Goal: Task Accomplishment & Management: Use online tool/utility

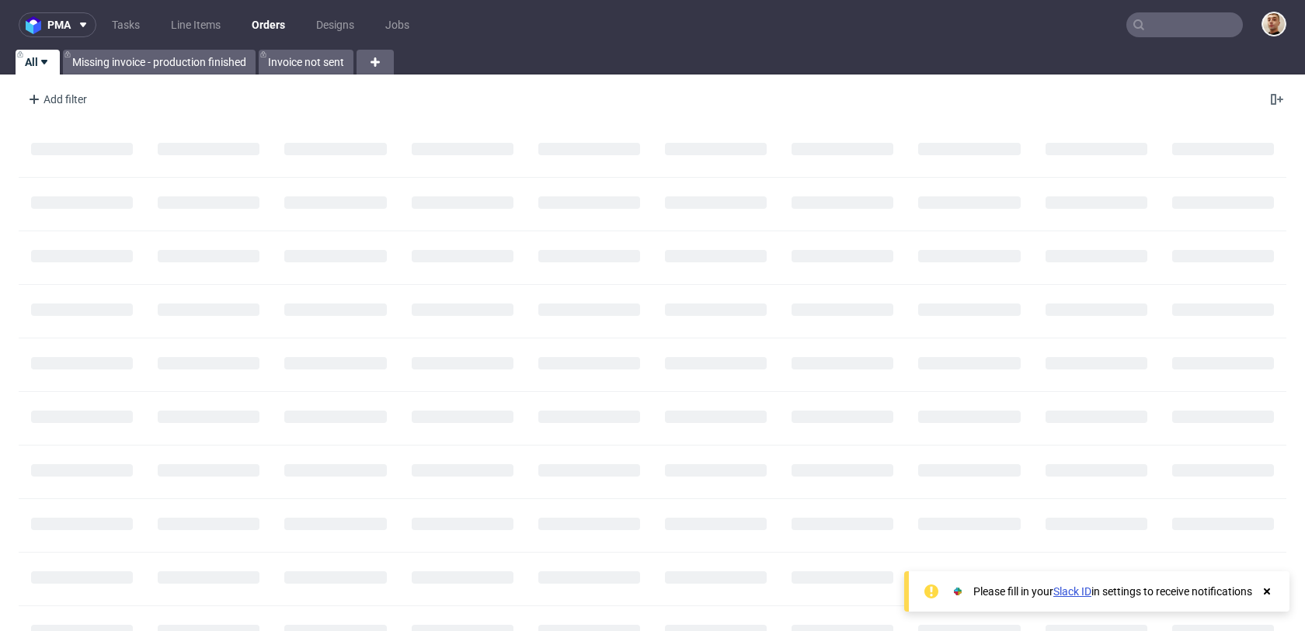
click at [1198, 26] on input "text" at bounding box center [1184, 24] width 117 height 25
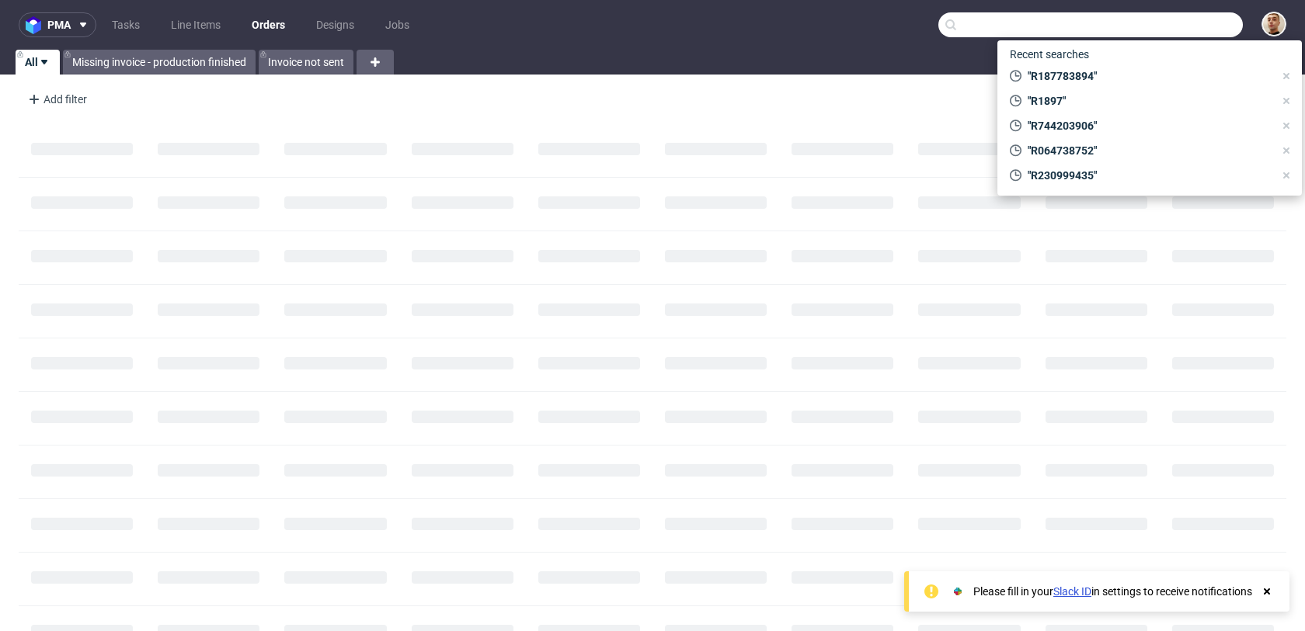
paste input "F4CAA94H8E"
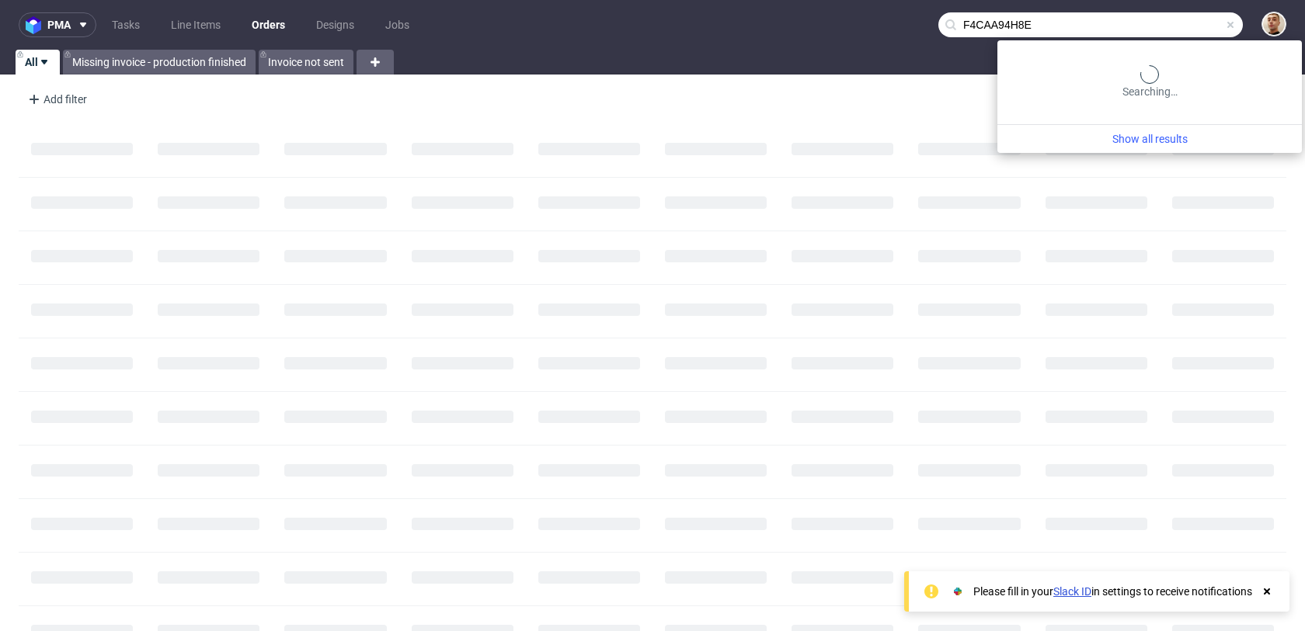
type input "F4CAA94H8E"
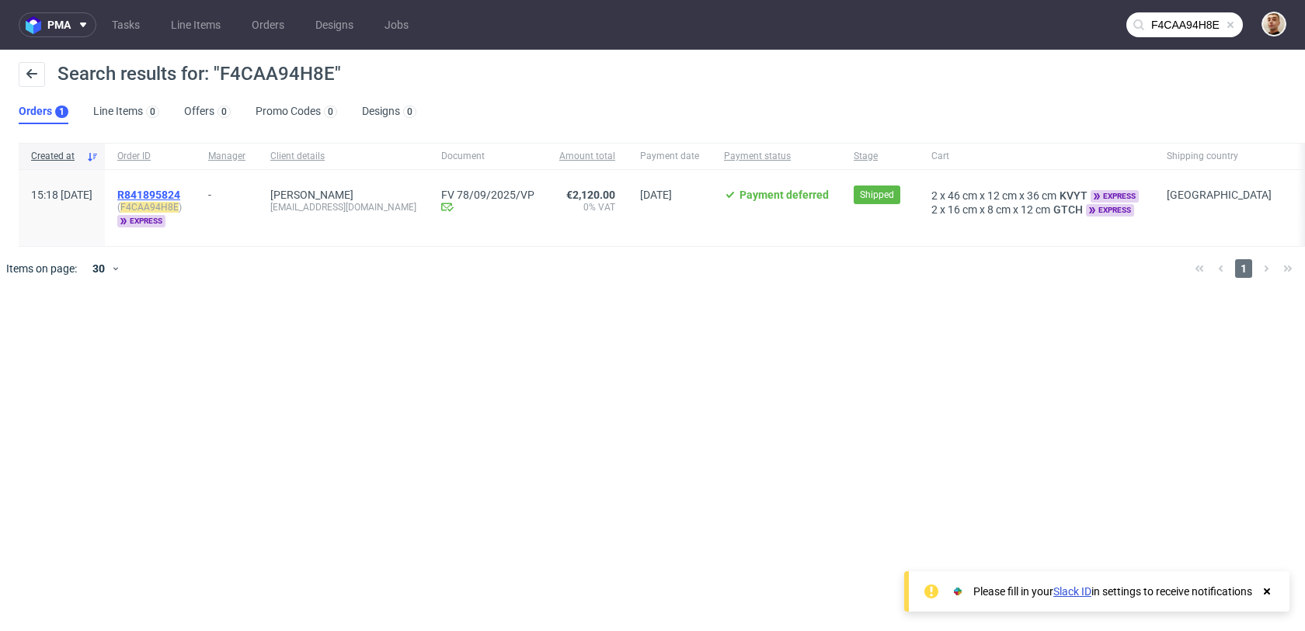
click at [180, 190] on span "R841895824" at bounding box center [148, 195] width 63 height 12
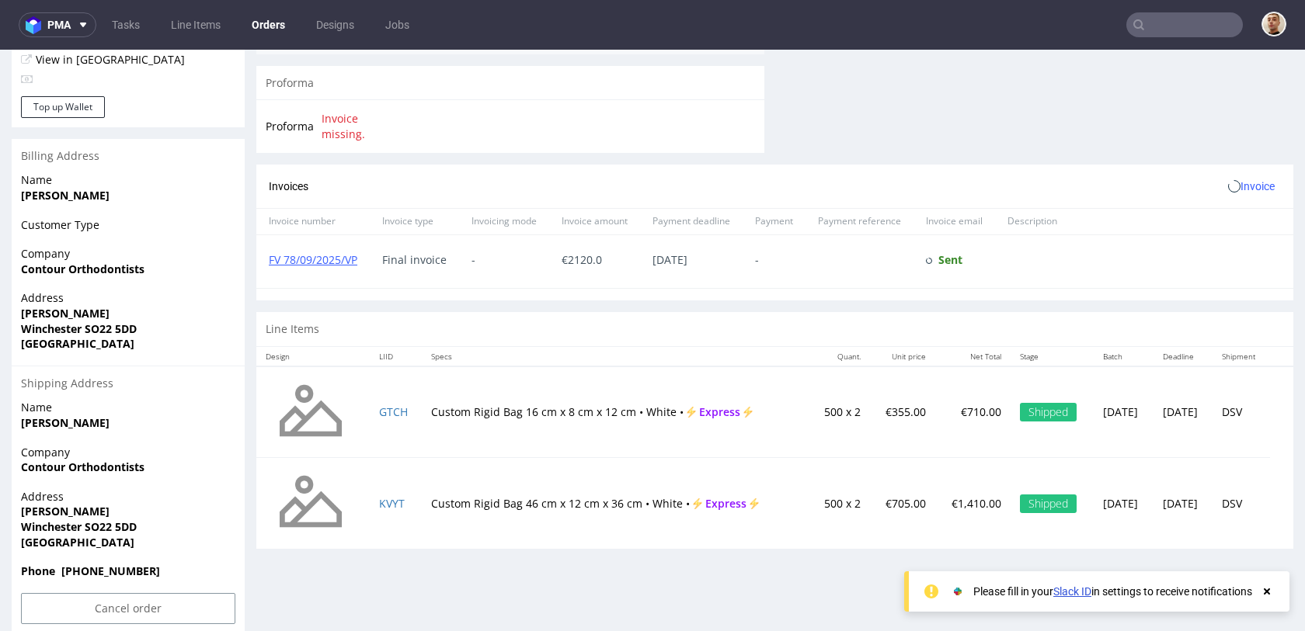
scroll to position [672, 0]
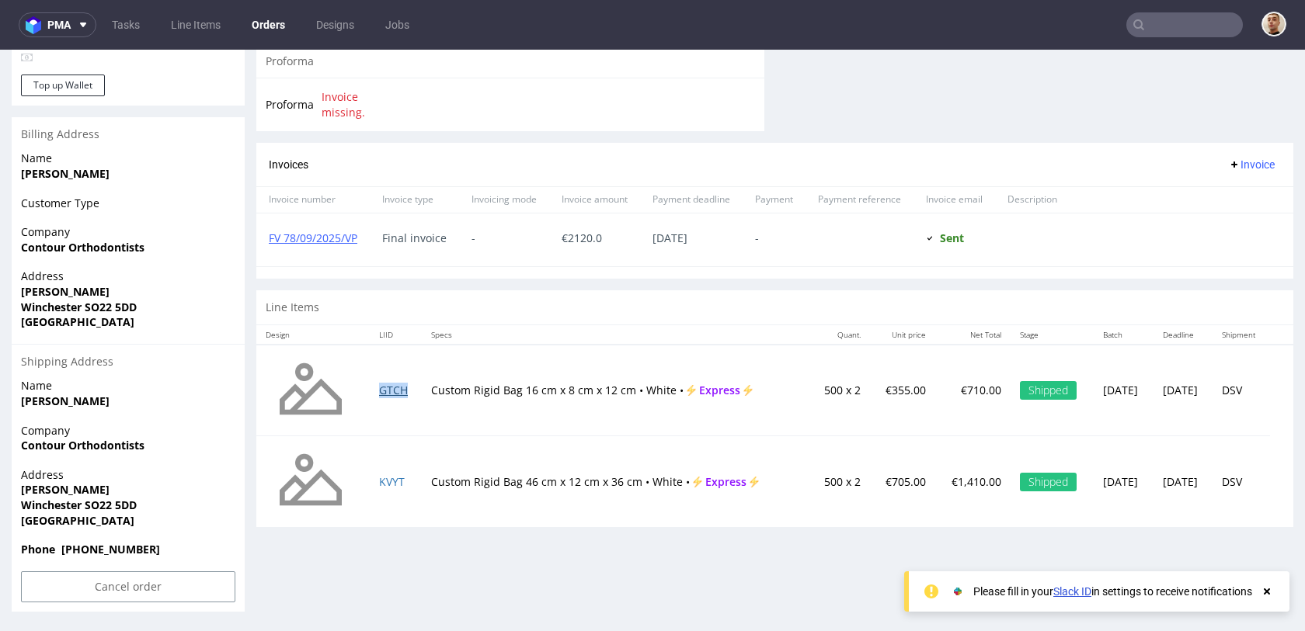
click at [390, 393] on link "GTCH" at bounding box center [393, 390] width 29 height 15
click at [384, 485] on link "KVYT" at bounding box center [392, 482] width 26 height 15
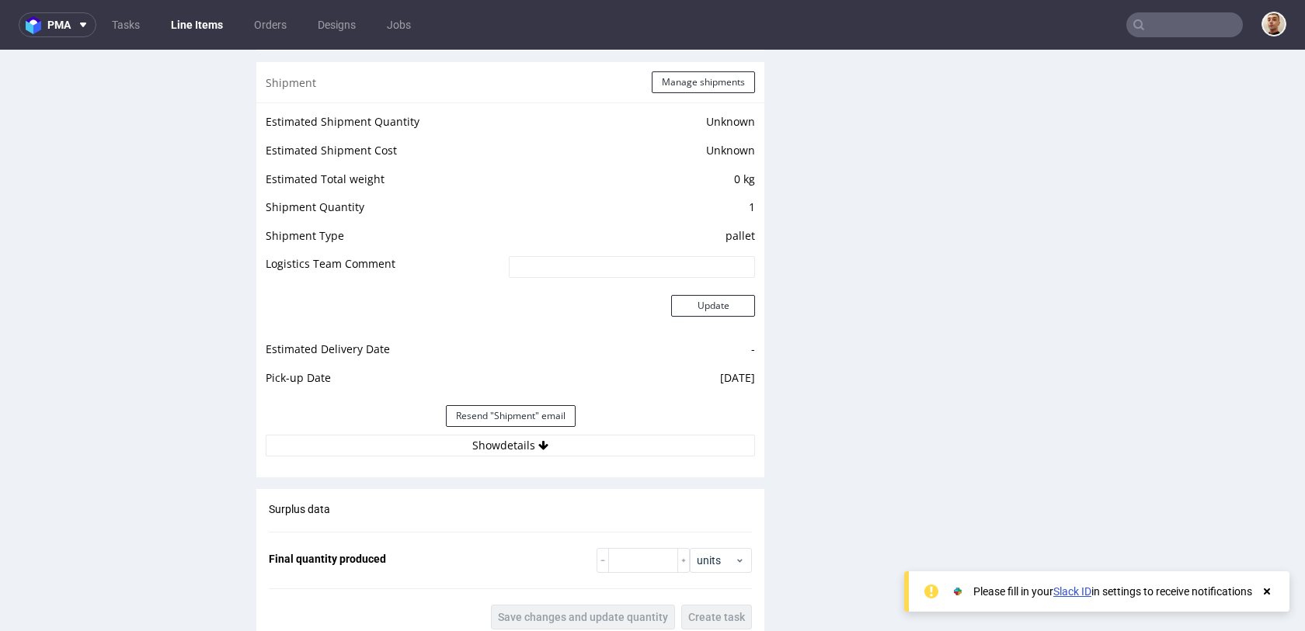
scroll to position [1525, 0]
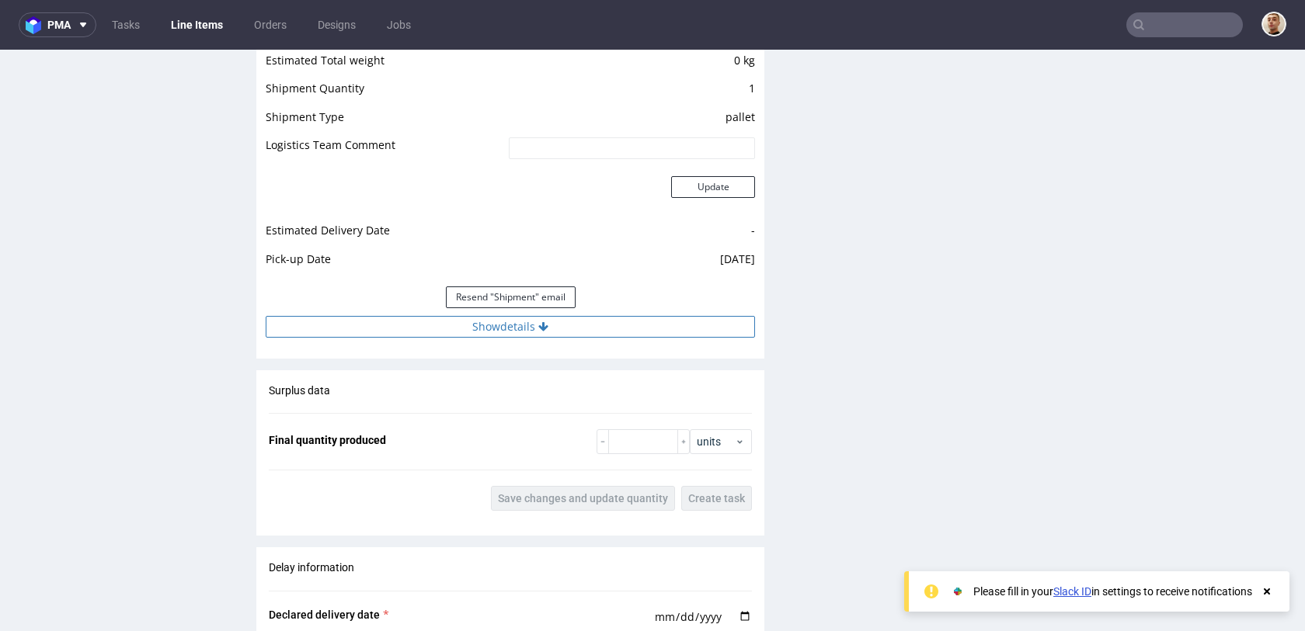
click at [590, 336] on button "Show details" at bounding box center [510, 327] width 489 height 22
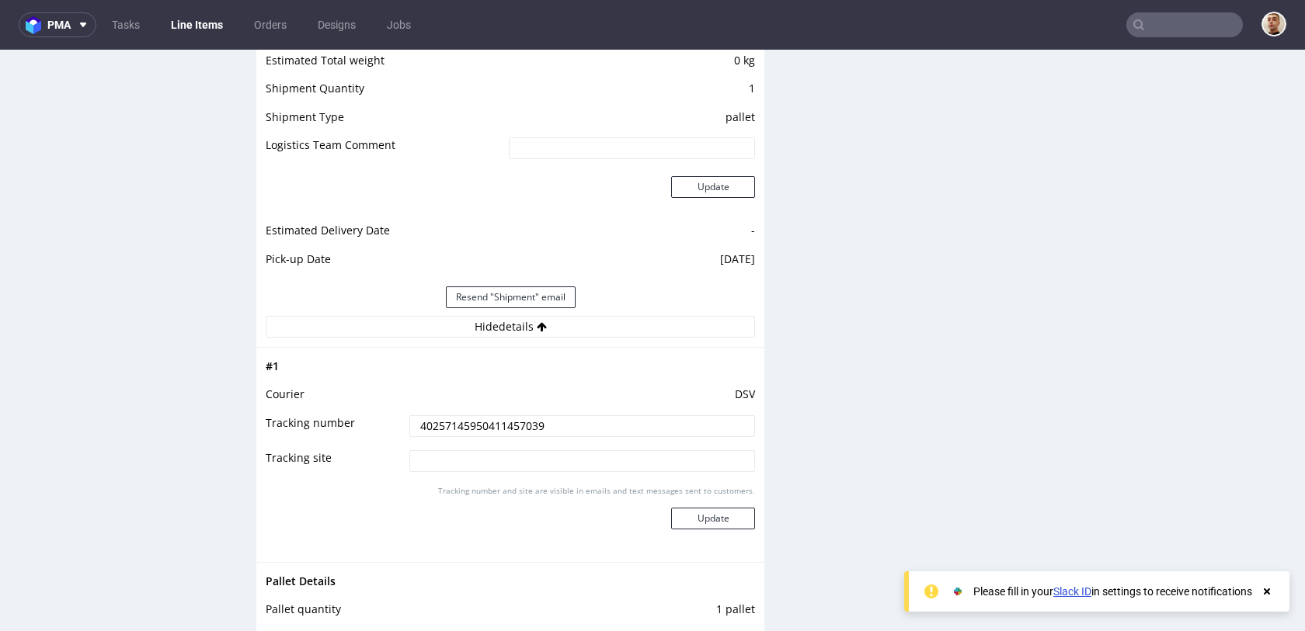
click at [598, 427] on input "40257145950411457039" at bounding box center [582, 427] width 346 height 22
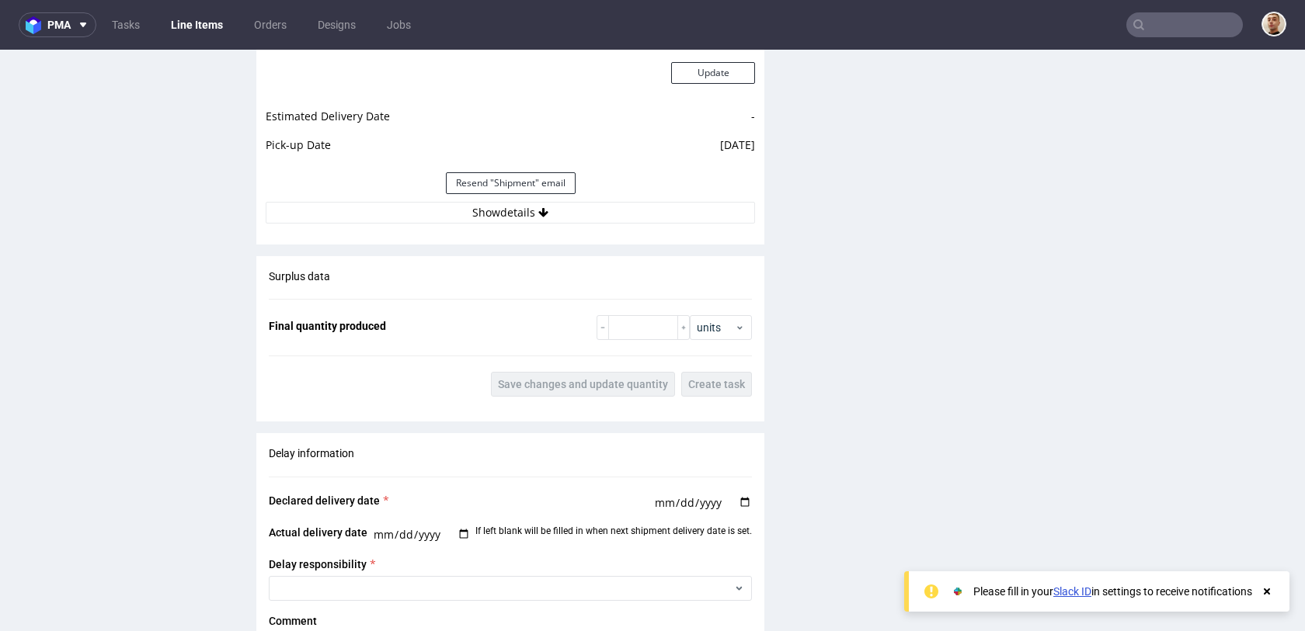
scroll to position [1760, 0]
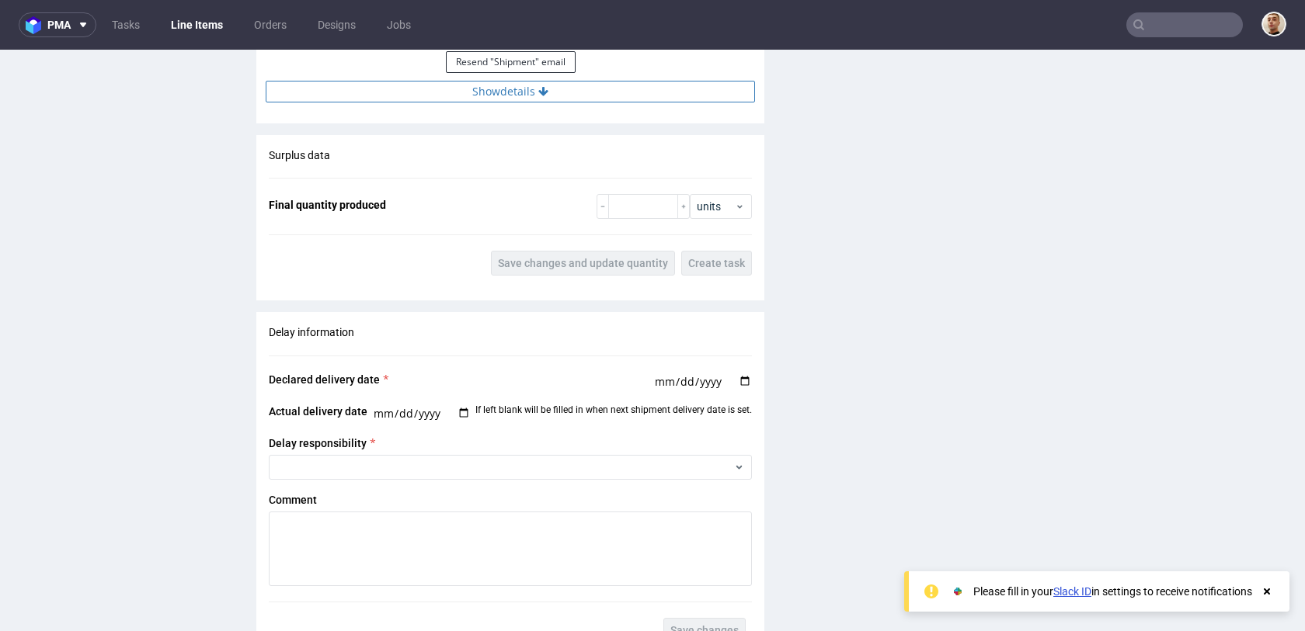
click at [574, 92] on button "Show details" at bounding box center [510, 92] width 489 height 22
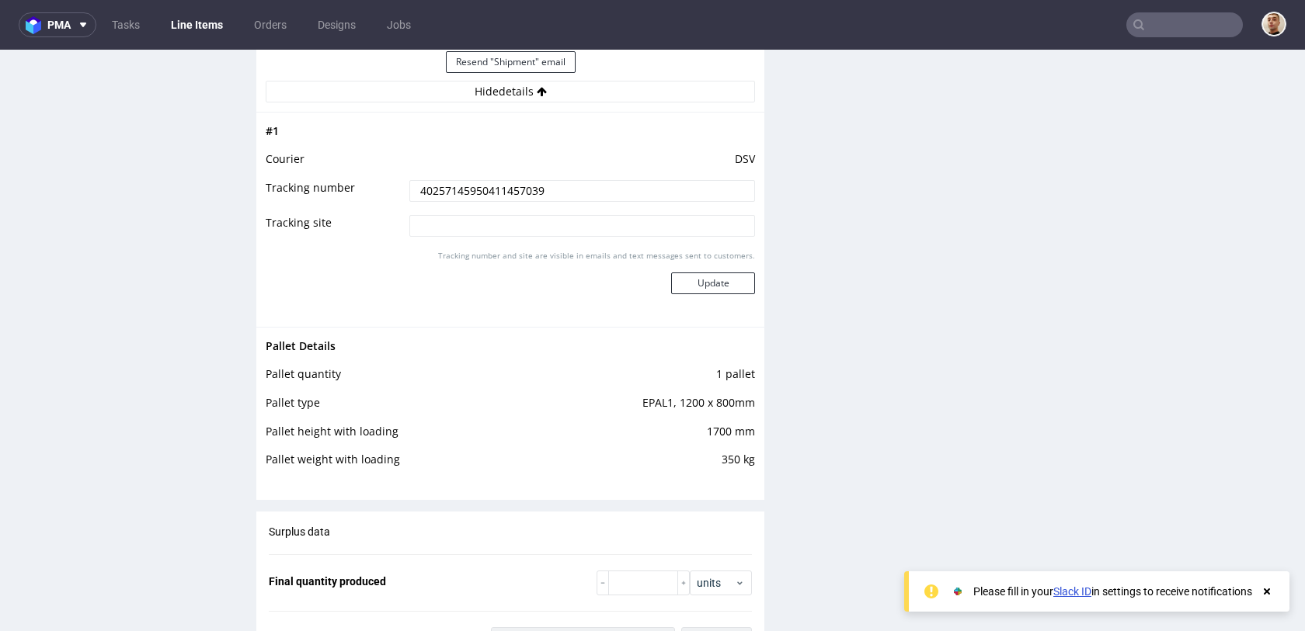
click at [531, 188] on input "40257145950411457039" at bounding box center [582, 191] width 346 height 22
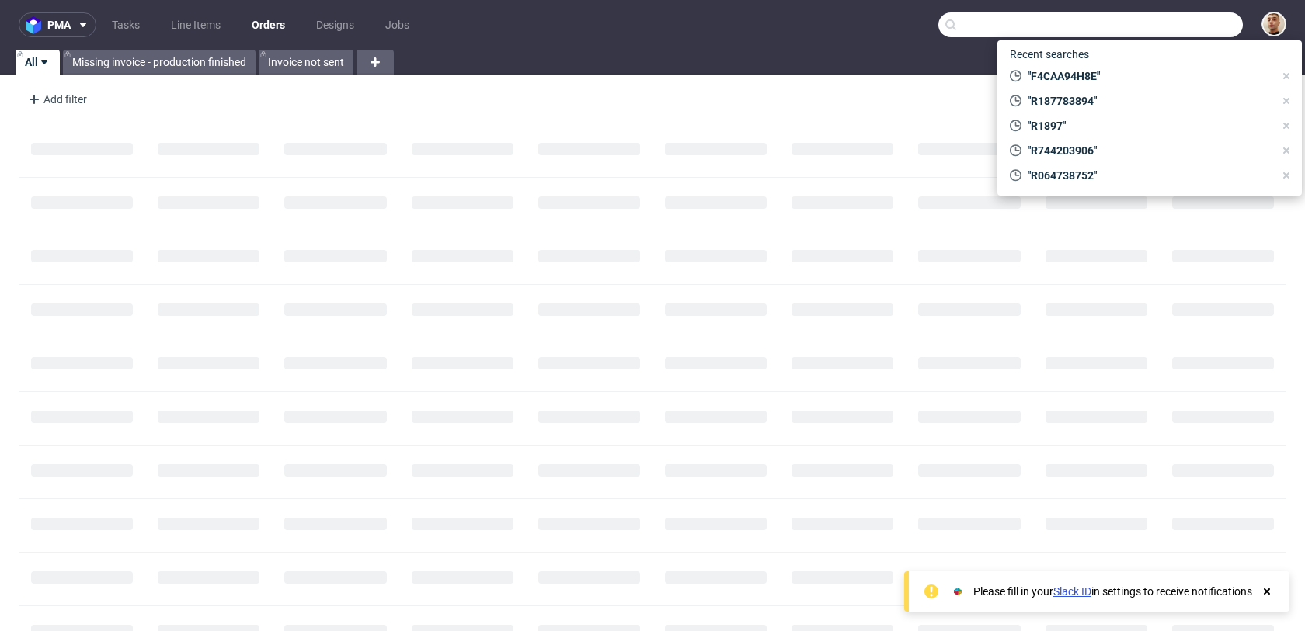
click at [1144, 20] on input "text" at bounding box center [1090, 24] width 304 height 25
paste input "R787623639"
type input "R787623639"
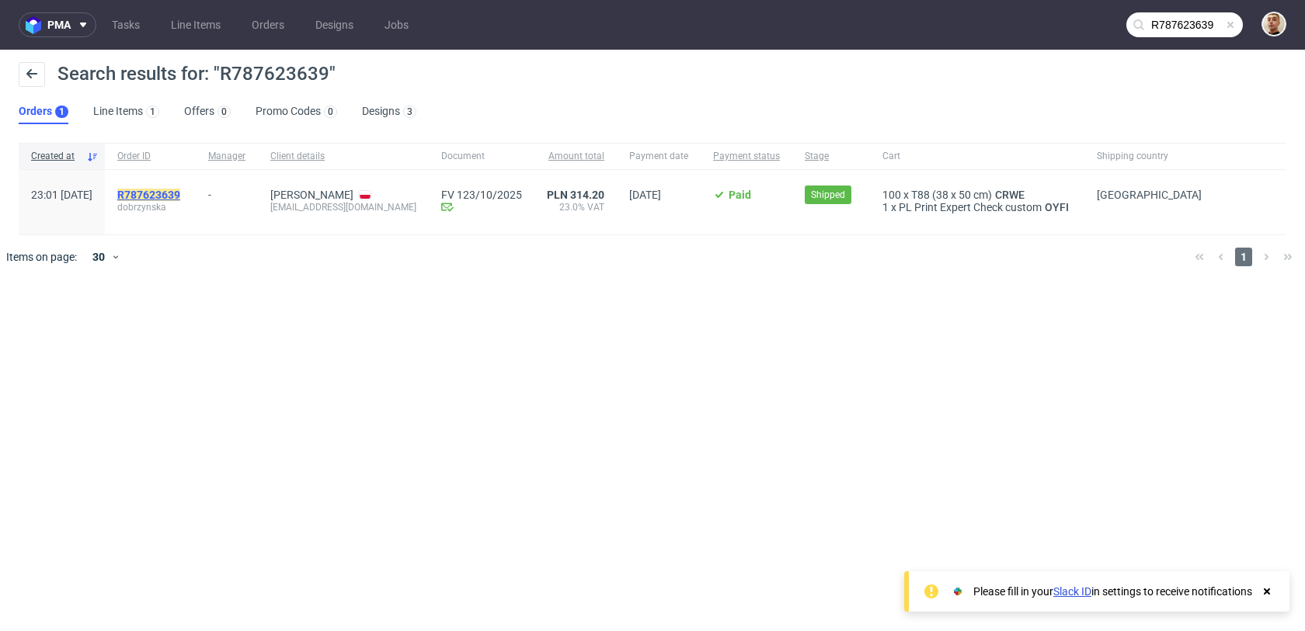
click at [180, 195] on mark "R787623639" at bounding box center [148, 195] width 63 height 12
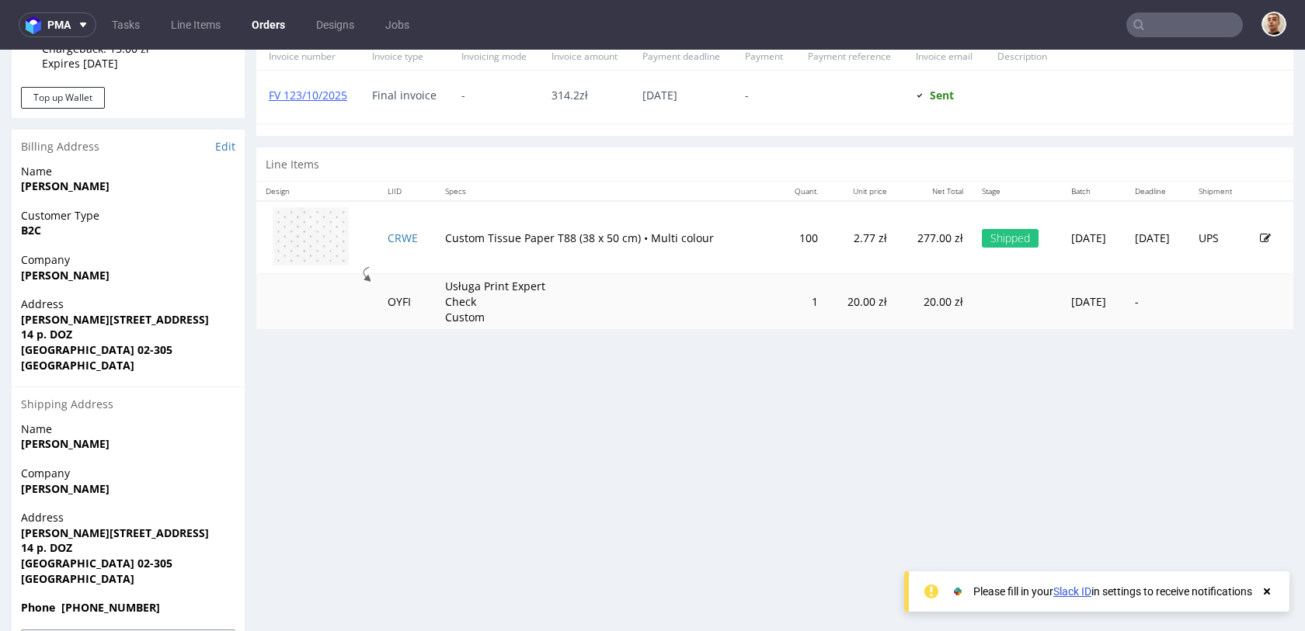
scroll to position [756, 0]
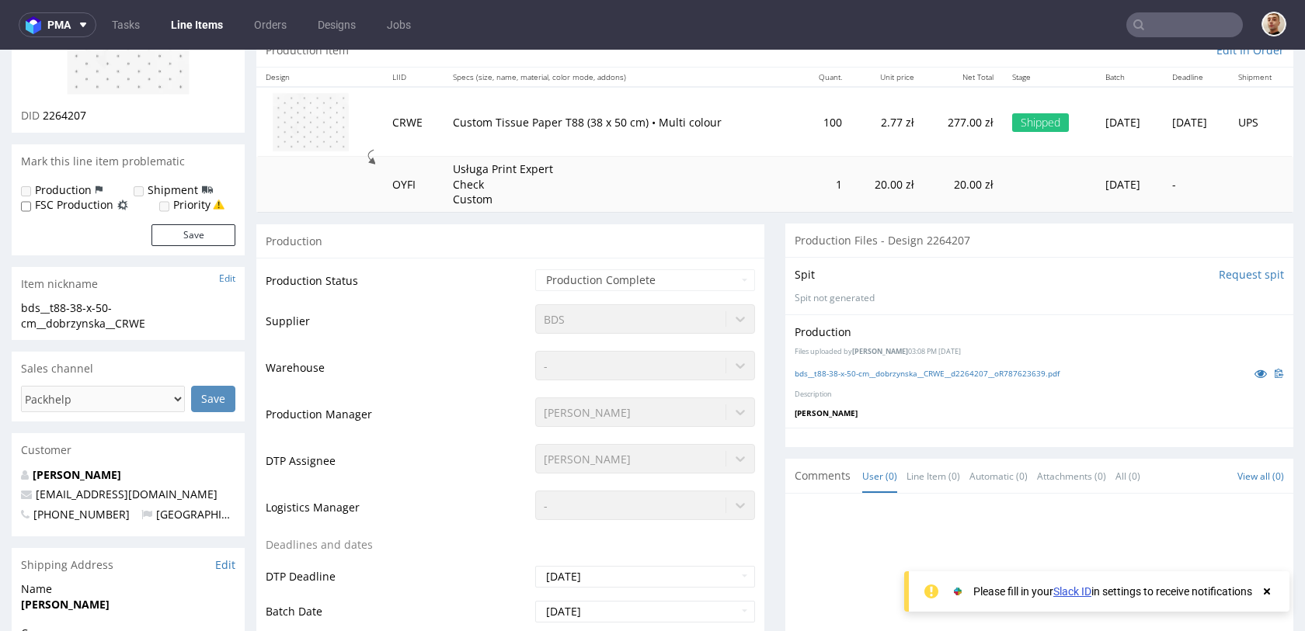
scroll to position [235, 0]
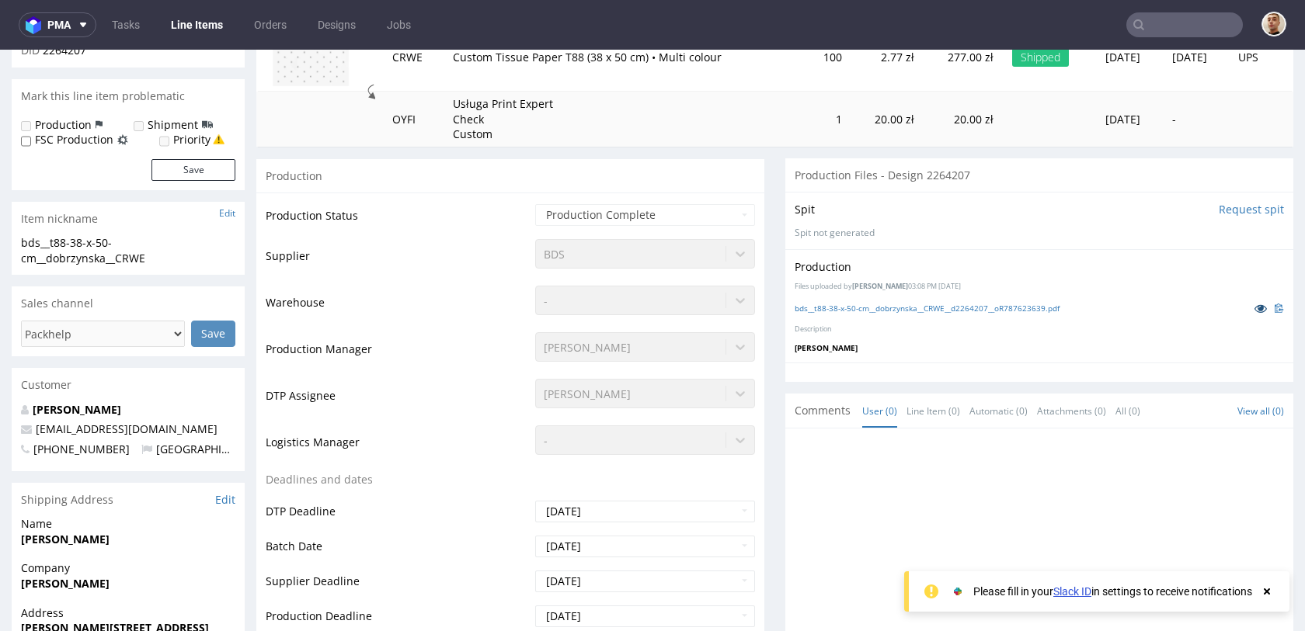
click at [1254, 310] on icon at bounding box center [1260, 308] width 12 height 11
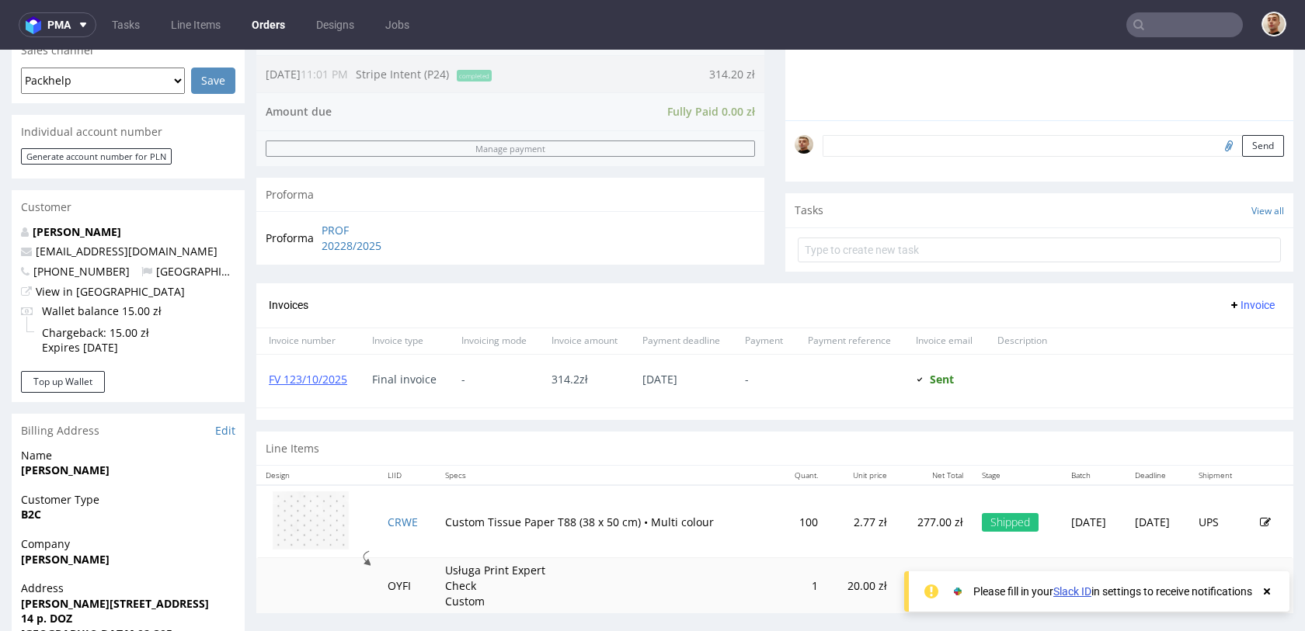
scroll to position [402, 0]
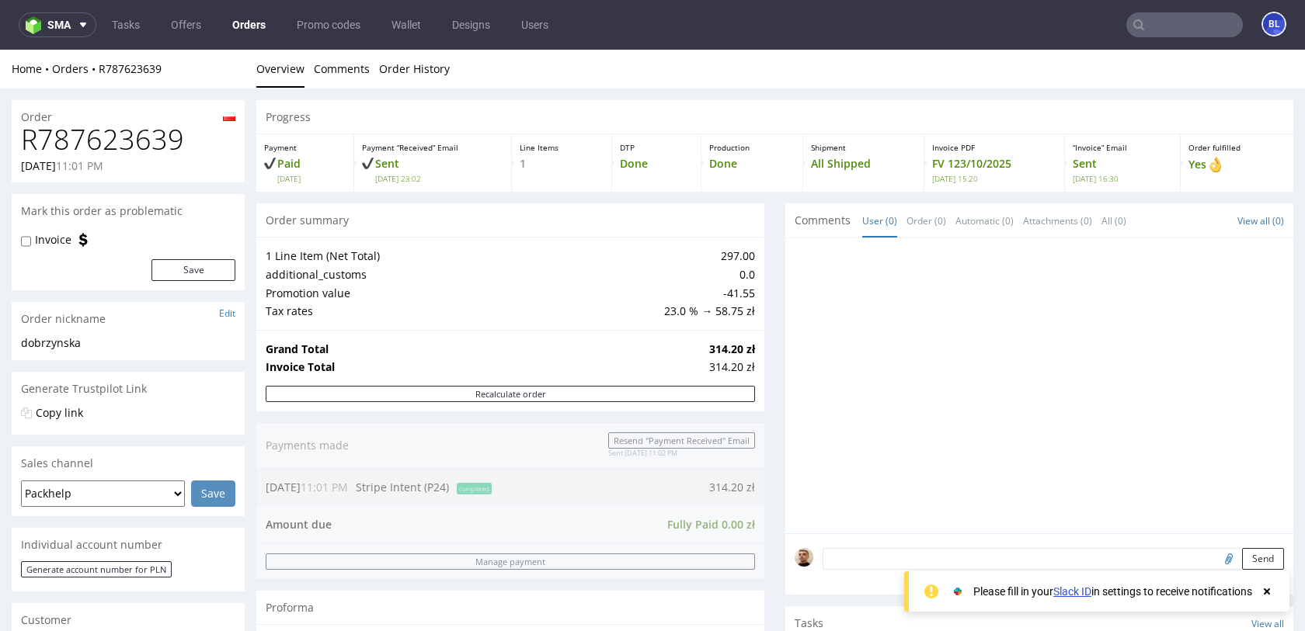
click at [110, 136] on h1 "R787623639" at bounding box center [128, 139] width 214 height 31
copy h1 "R787623639"
click at [134, 134] on h1 "R787623639" at bounding box center [128, 139] width 214 height 31
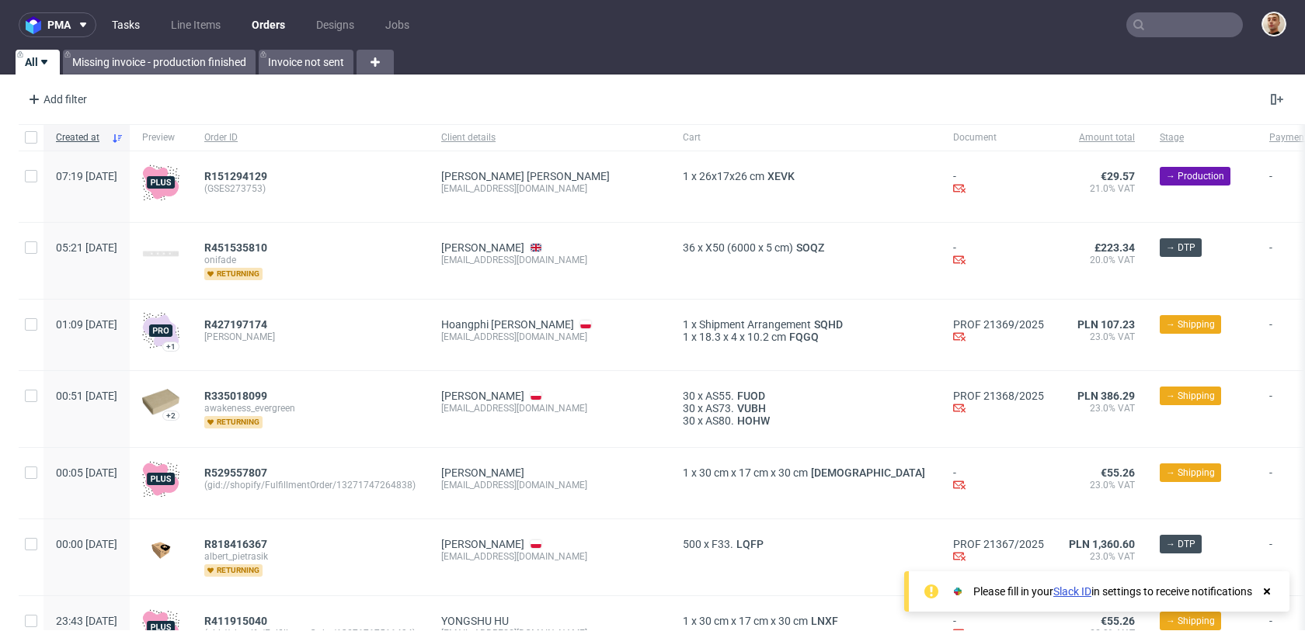
click at [120, 34] on link "Tasks" at bounding box center [126, 24] width 47 height 25
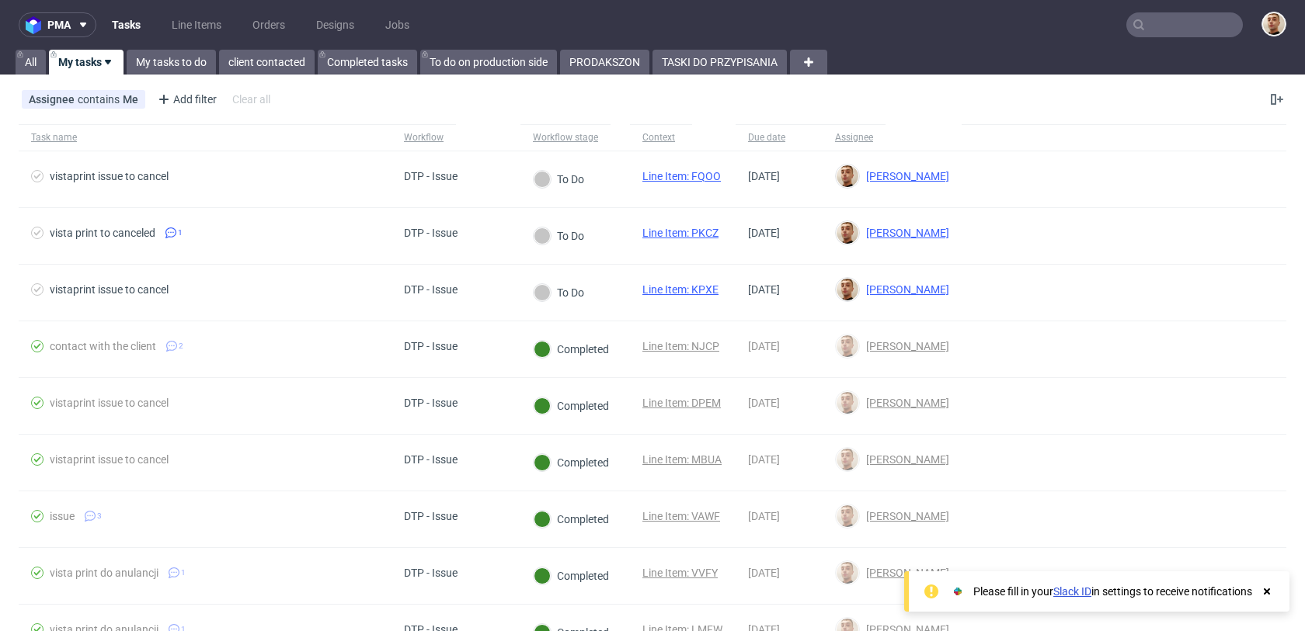
drag, startPoint x: 672, startPoint y: 58, endPoint x: 658, endPoint y: 45, distance: 19.2
click at [672, 58] on link "TASKI DO PRZYPISANIA" at bounding box center [719, 62] width 134 height 25
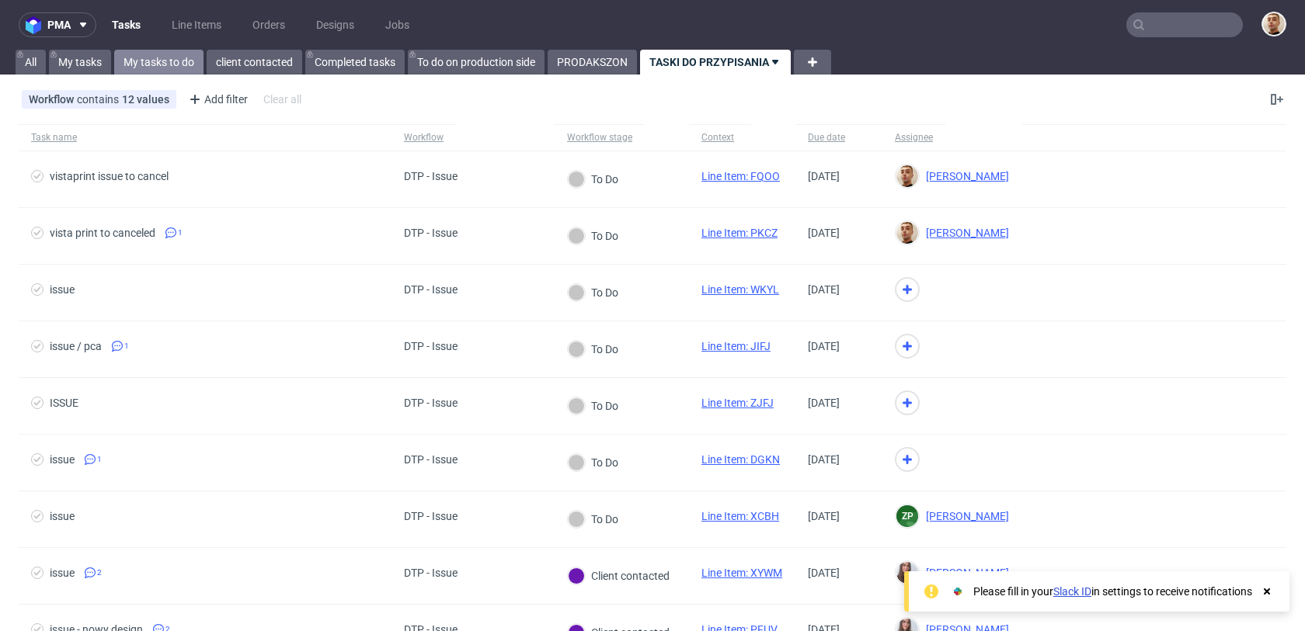
click at [190, 61] on link "My tasks to do" at bounding box center [158, 62] width 89 height 25
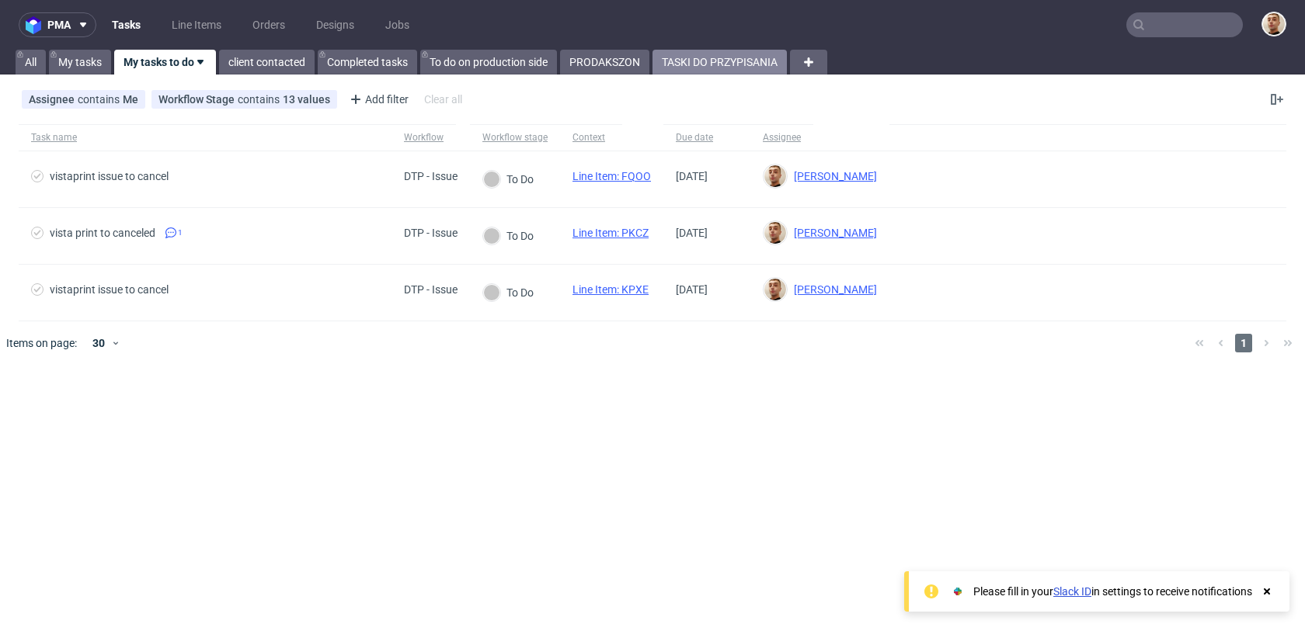
click at [745, 73] on link "TASKI DO PRZYPISANIA" at bounding box center [719, 62] width 134 height 25
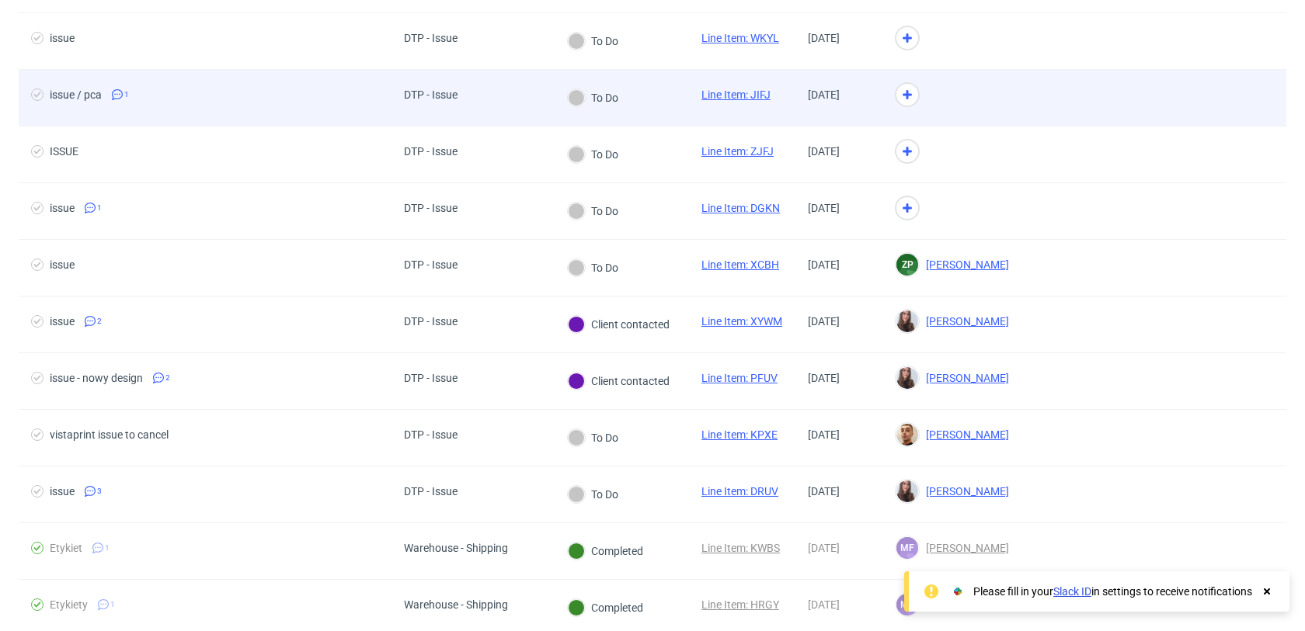
scroll to position [191, 0]
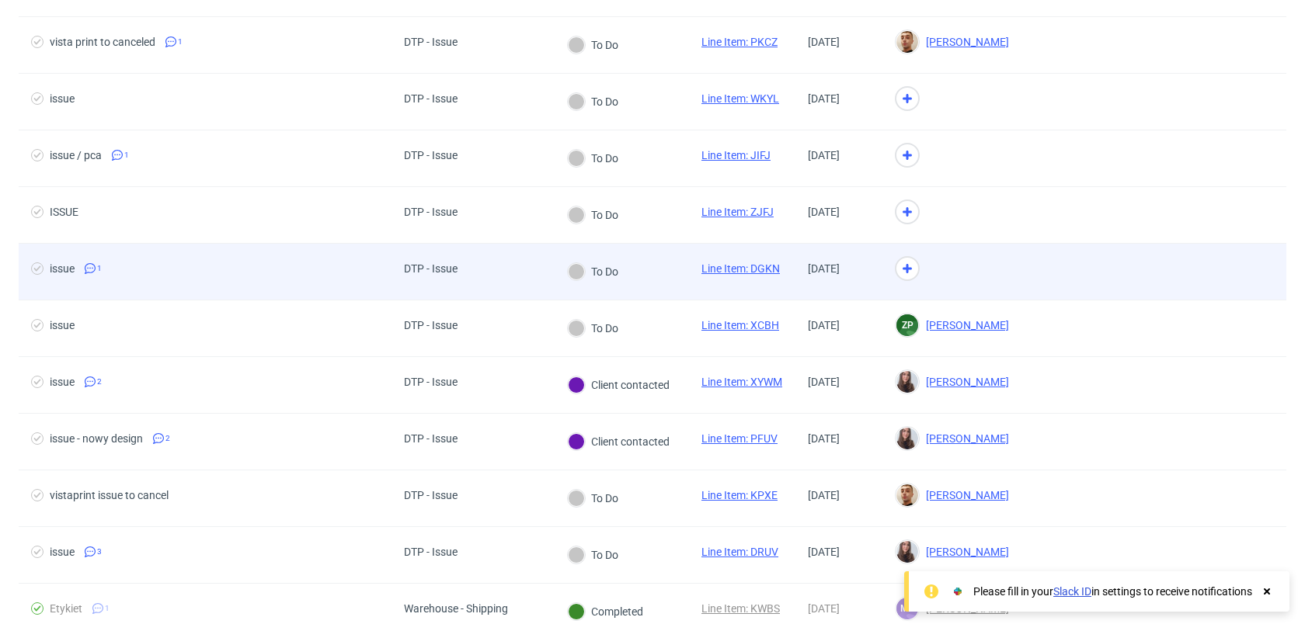
click at [638, 285] on div "To Do" at bounding box center [622, 272] width 134 height 57
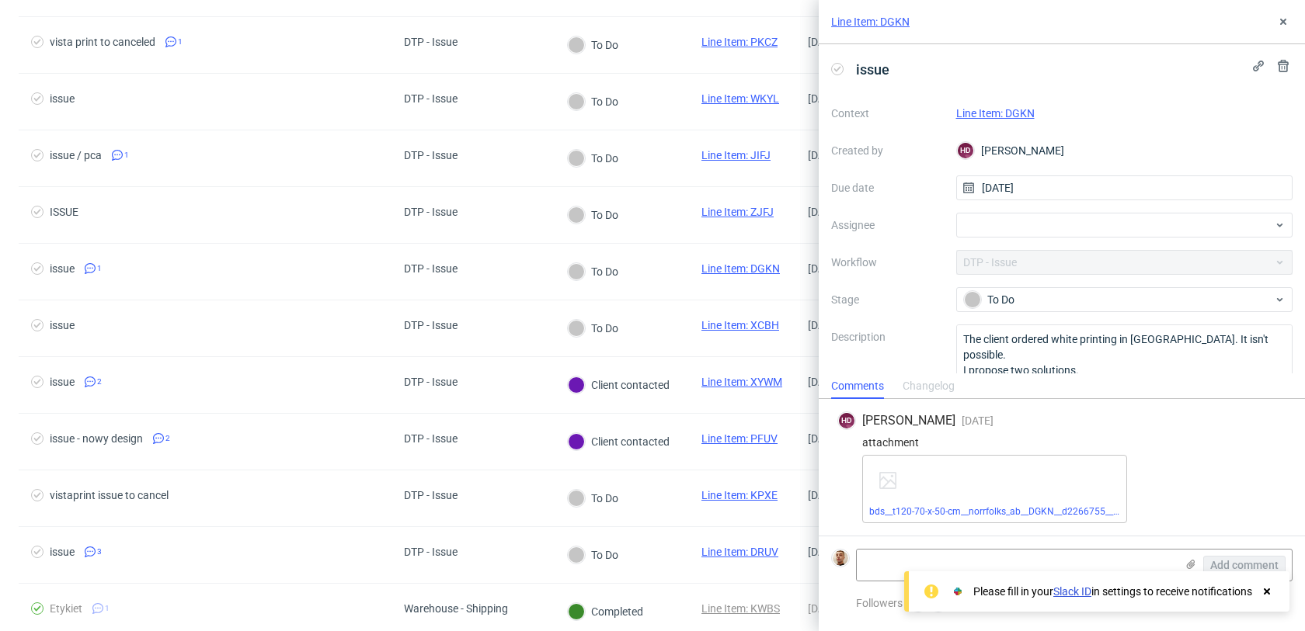
click at [1030, 109] on link "Line Item: DGKN" at bounding box center [995, 113] width 78 height 12
click at [1017, 229] on div at bounding box center [1124, 225] width 337 height 25
type input "matt"
click at [1029, 263] on span "Matteo Corsico" at bounding box center [1031, 260] width 83 height 16
click at [1059, 220] on span "[PERSON_NAME]" at bounding box center [1032, 225] width 83 height 16
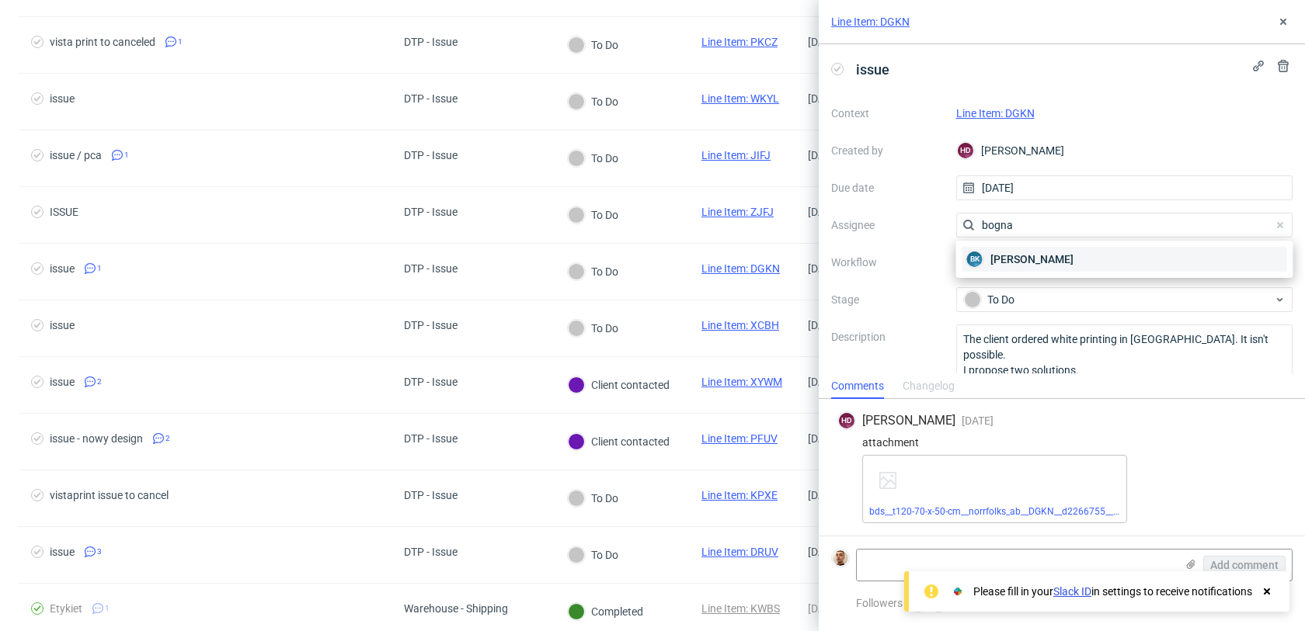
type input "bogna"
click at [1065, 262] on div "BK Bogna Krystian" at bounding box center [1124, 259] width 325 height 25
click at [1278, 19] on icon at bounding box center [1283, 22] width 12 height 12
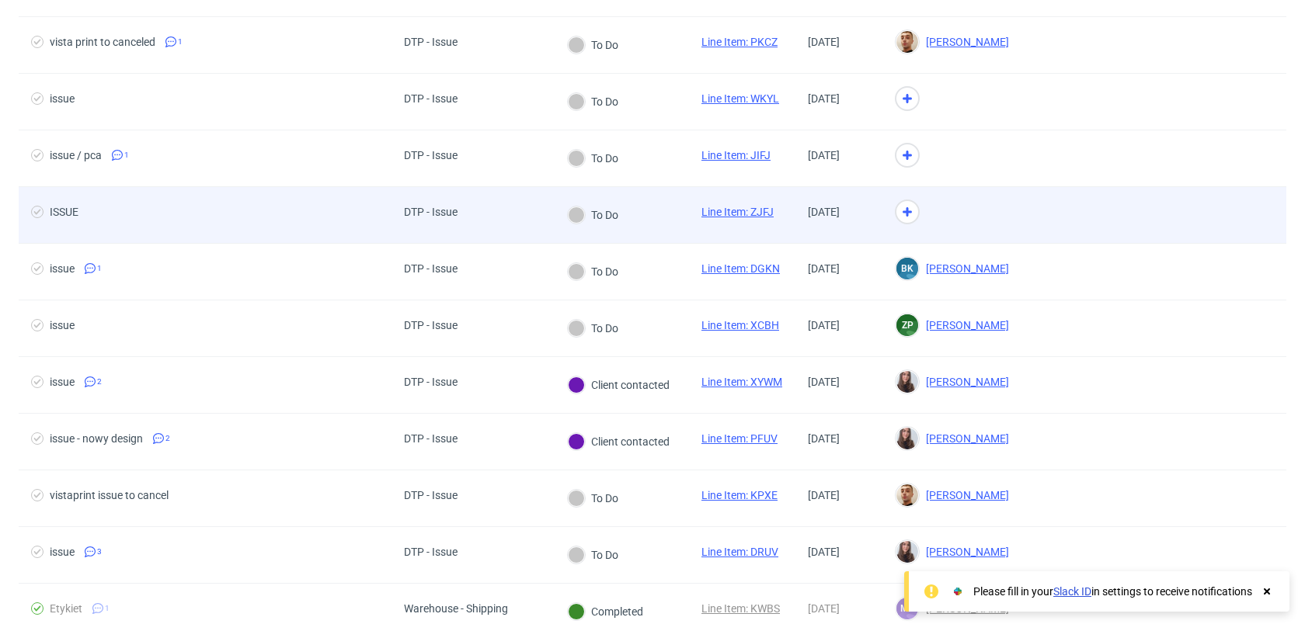
click at [1010, 200] on div at bounding box center [951, 215] width 139 height 57
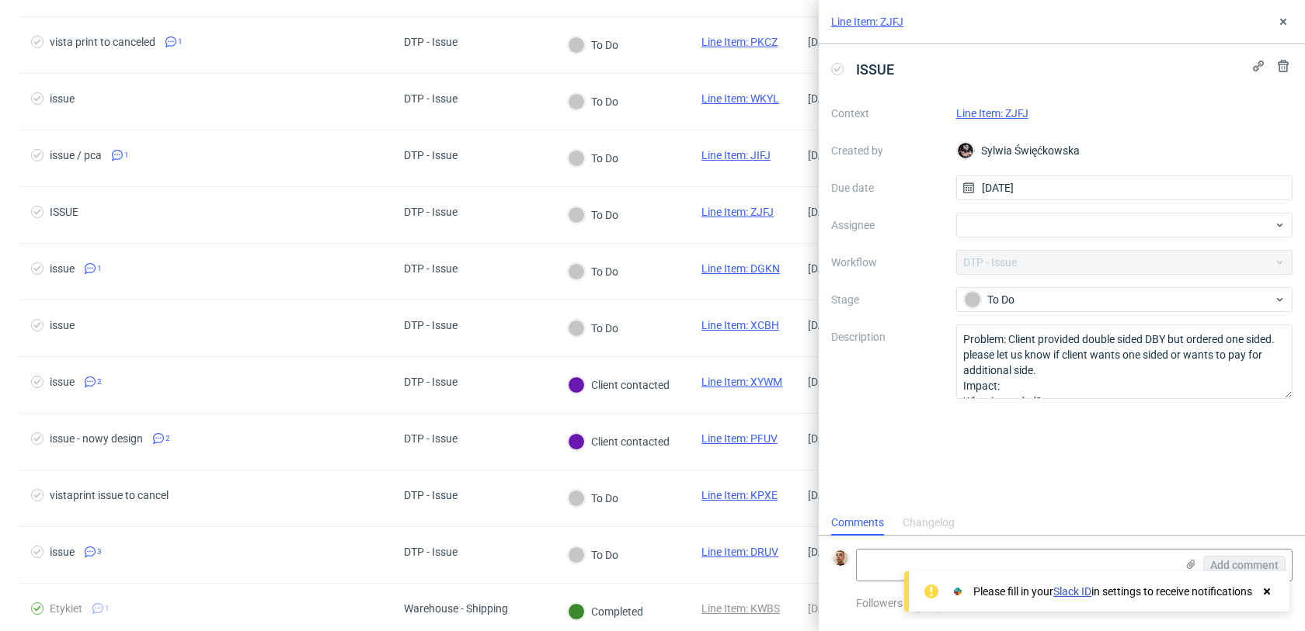
scroll to position [12, 0]
click at [1016, 113] on link "Line Item: ZJFJ" at bounding box center [992, 113] width 72 height 12
click at [1013, 225] on div at bounding box center [1124, 225] width 337 height 25
type input "guil"
click at [1032, 257] on span "[PERSON_NAME]" at bounding box center [1031, 260] width 83 height 16
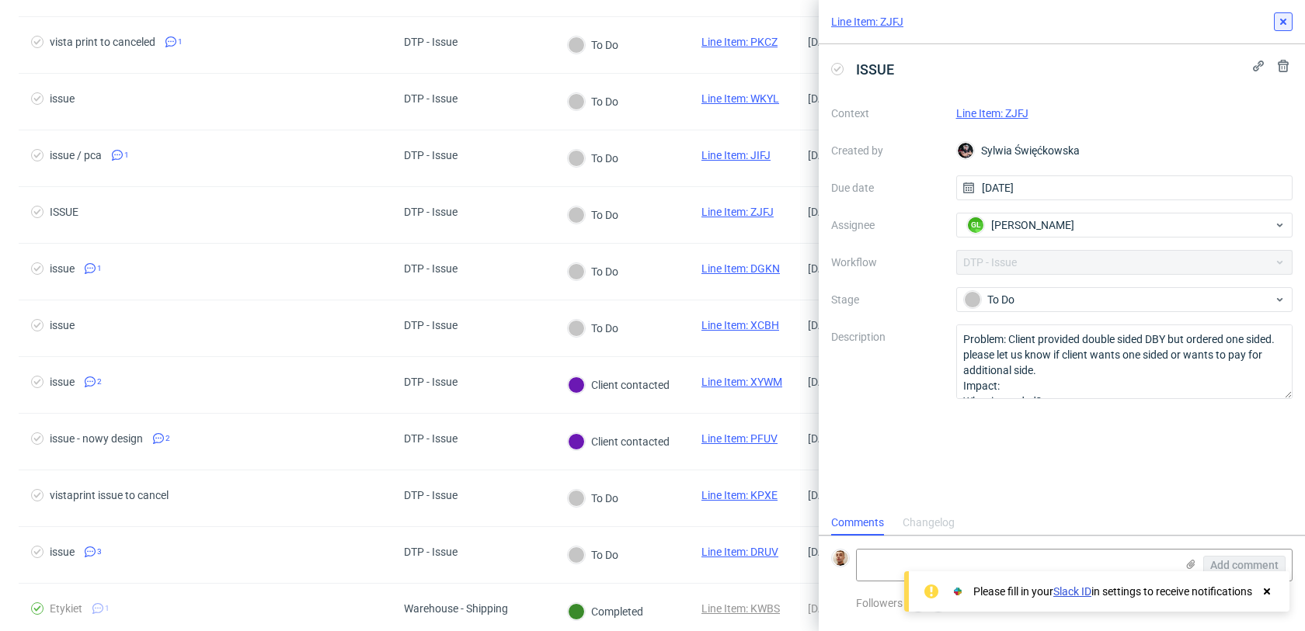
click at [1280, 21] on icon at bounding box center [1283, 22] width 12 height 12
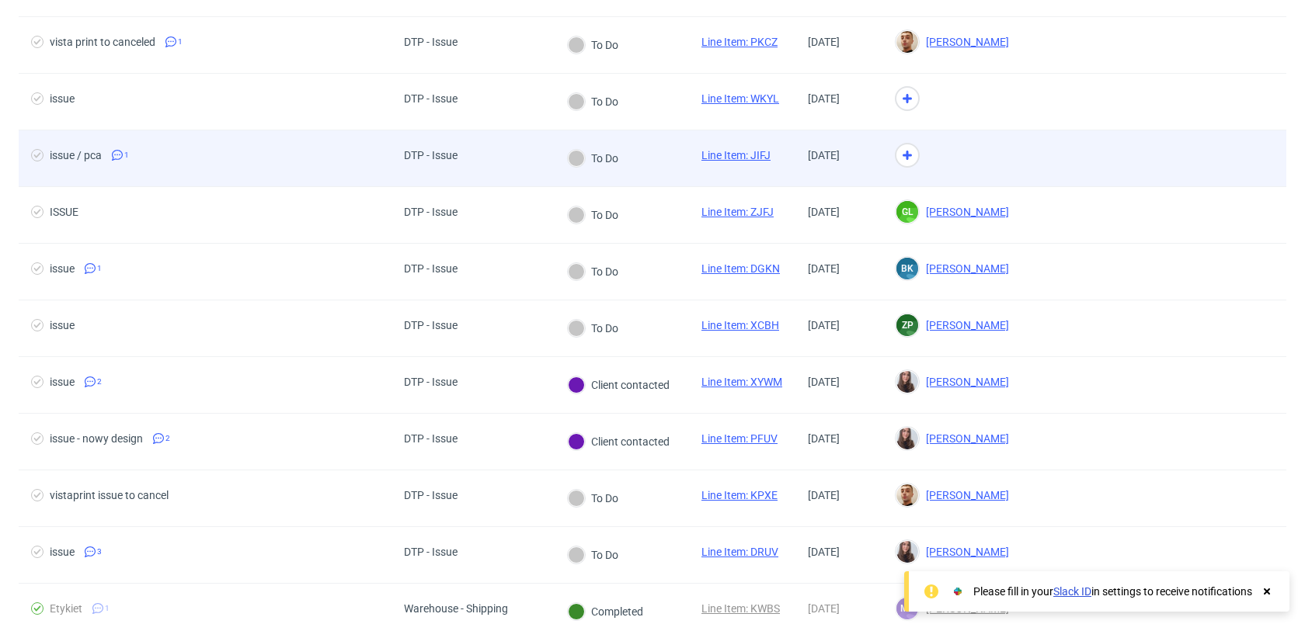
click at [973, 164] on div at bounding box center [951, 158] width 139 height 57
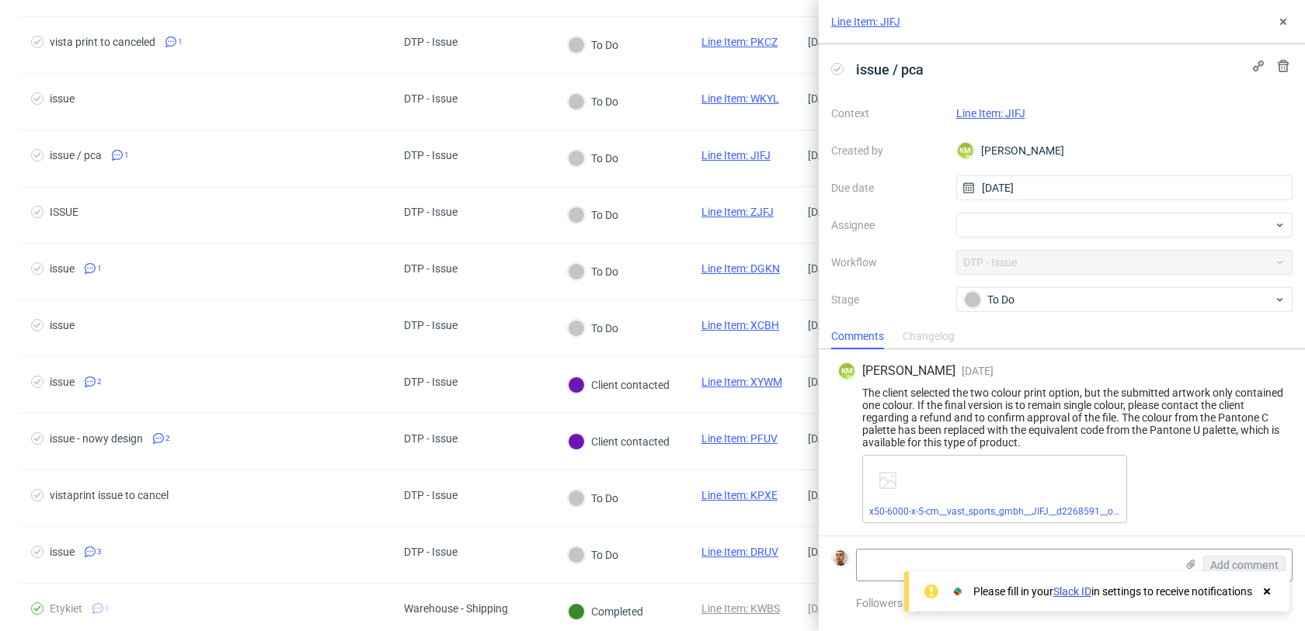
click at [980, 115] on link "Line Item: JIFJ" at bounding box center [990, 113] width 69 height 12
click at [983, 227] on div at bounding box center [1124, 225] width 337 height 25
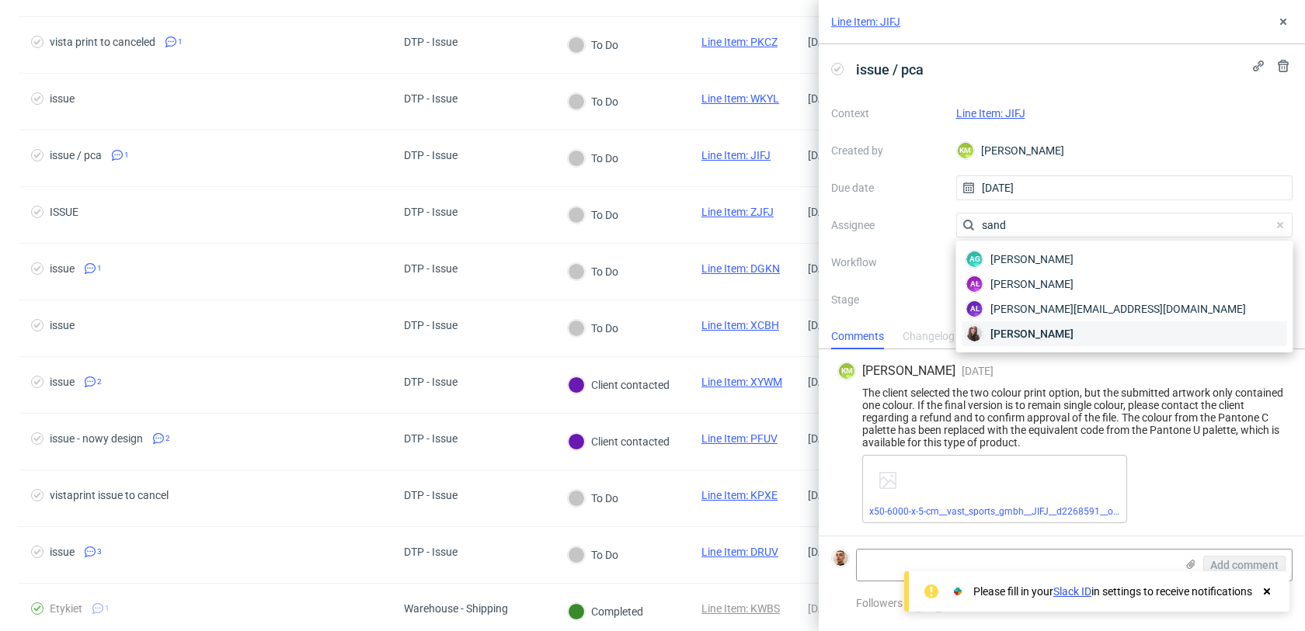
type input "sand"
click at [1042, 336] on span "[PERSON_NAME]" at bounding box center [1031, 334] width 83 height 16
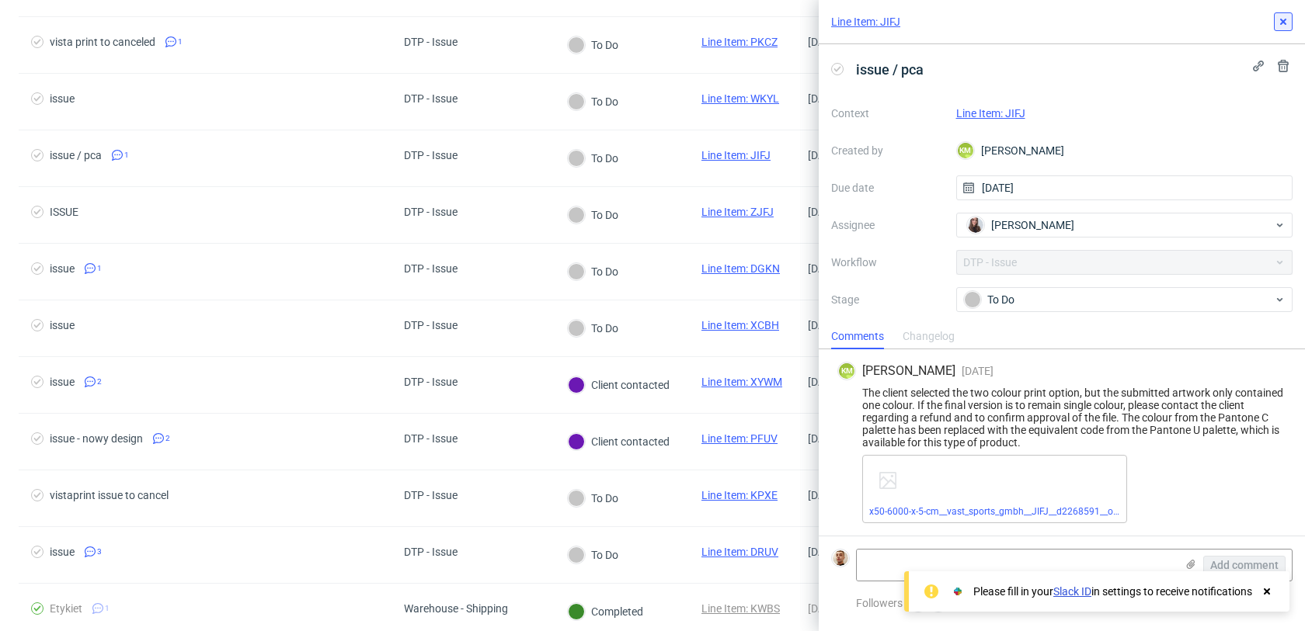
click at [1285, 14] on button at bounding box center [1283, 21] width 19 height 19
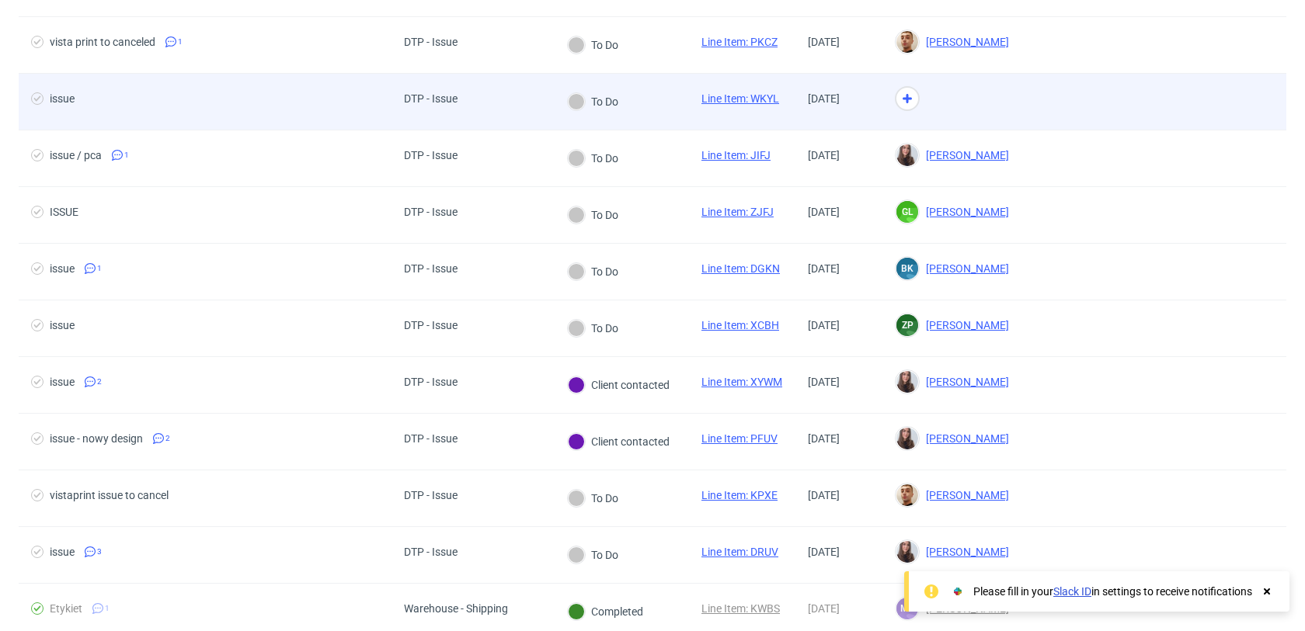
click at [982, 117] on div at bounding box center [951, 102] width 139 height 57
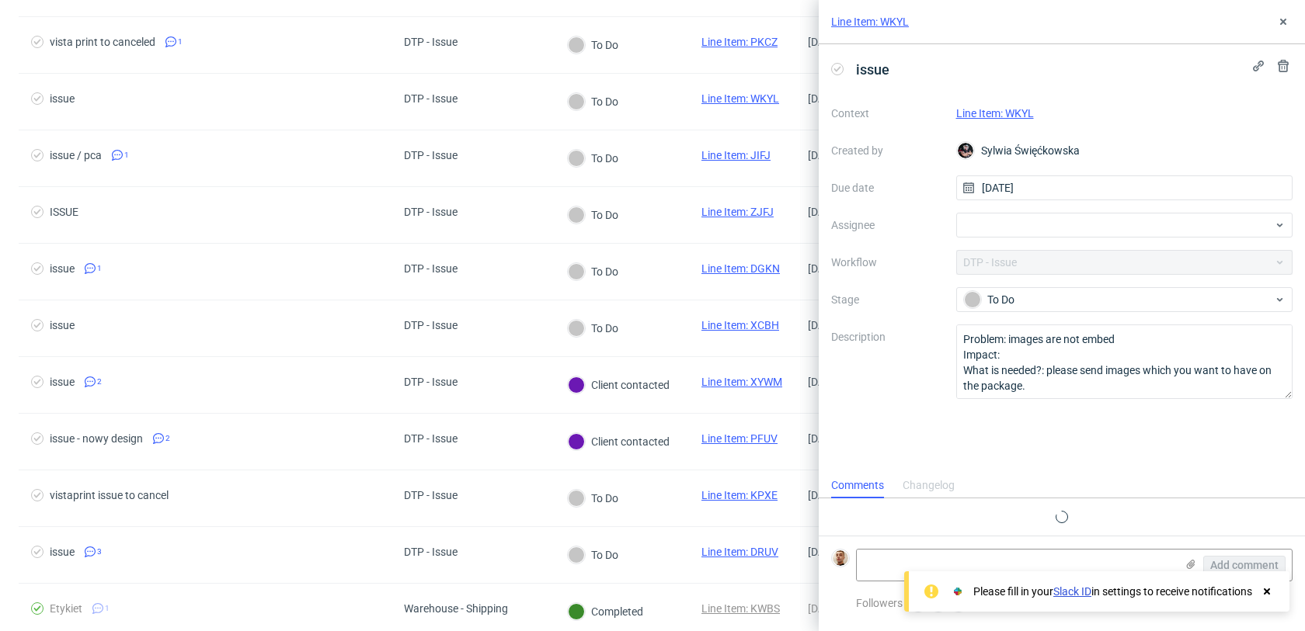
scroll to position [12, 0]
click at [984, 105] on div "Line Item: WKYL" at bounding box center [1124, 113] width 337 height 19
click at [985, 109] on link "Line Item: WKYL" at bounding box center [995, 113] width 78 height 12
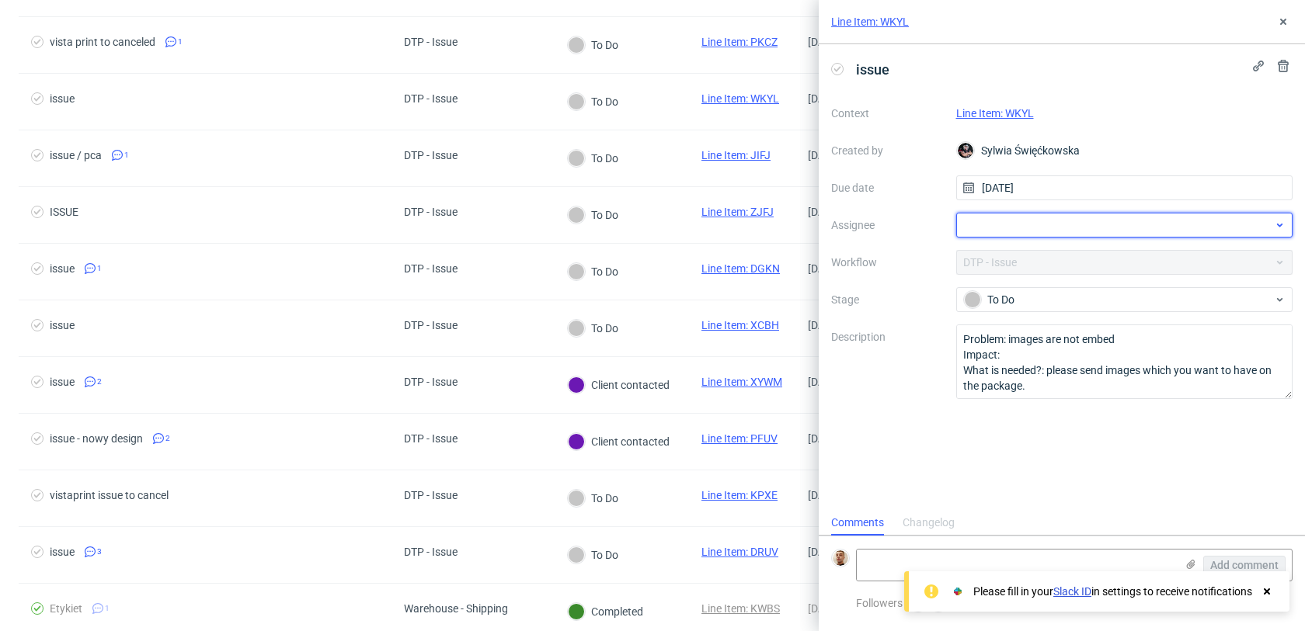
click at [1035, 223] on div at bounding box center [1124, 225] width 337 height 25
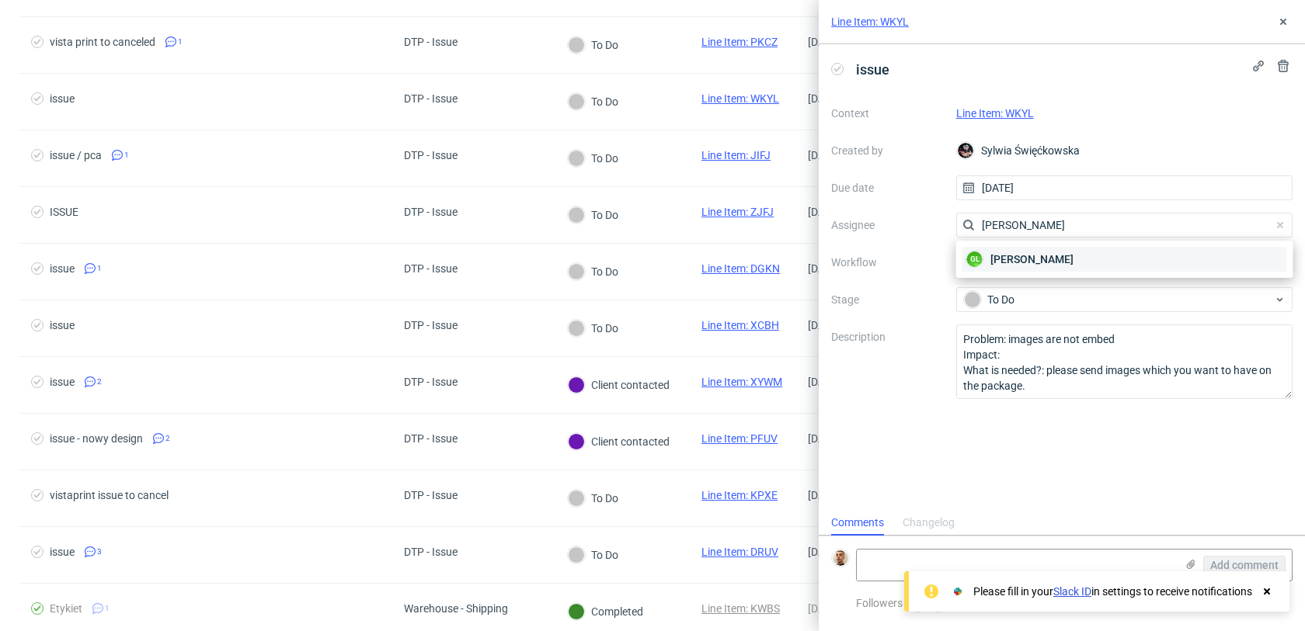
type input "guill"
click at [1043, 271] on div "GL Guillaume Leroux" at bounding box center [1124, 259] width 325 height 25
click at [1281, 11] on div "Line Item: WKYL" at bounding box center [1062, 22] width 486 height 44
click at [1280, 29] on button at bounding box center [1283, 21] width 19 height 19
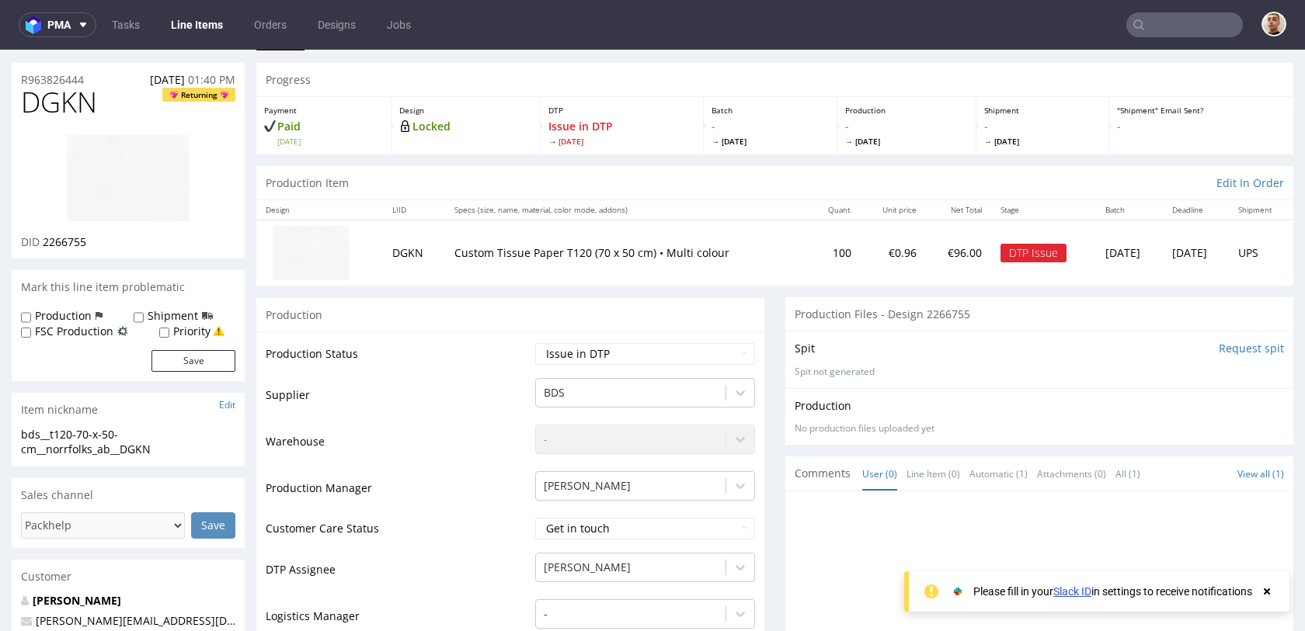
scroll to position [32, 0]
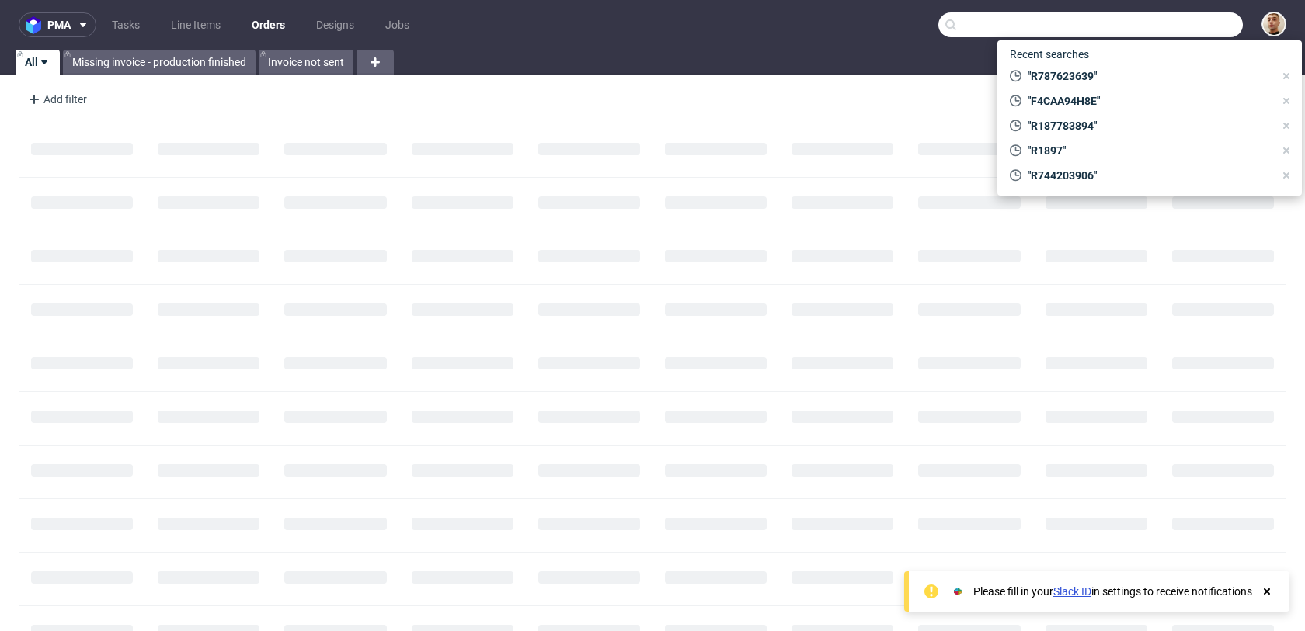
click at [1151, 15] on input "text" at bounding box center [1090, 24] width 304 height 25
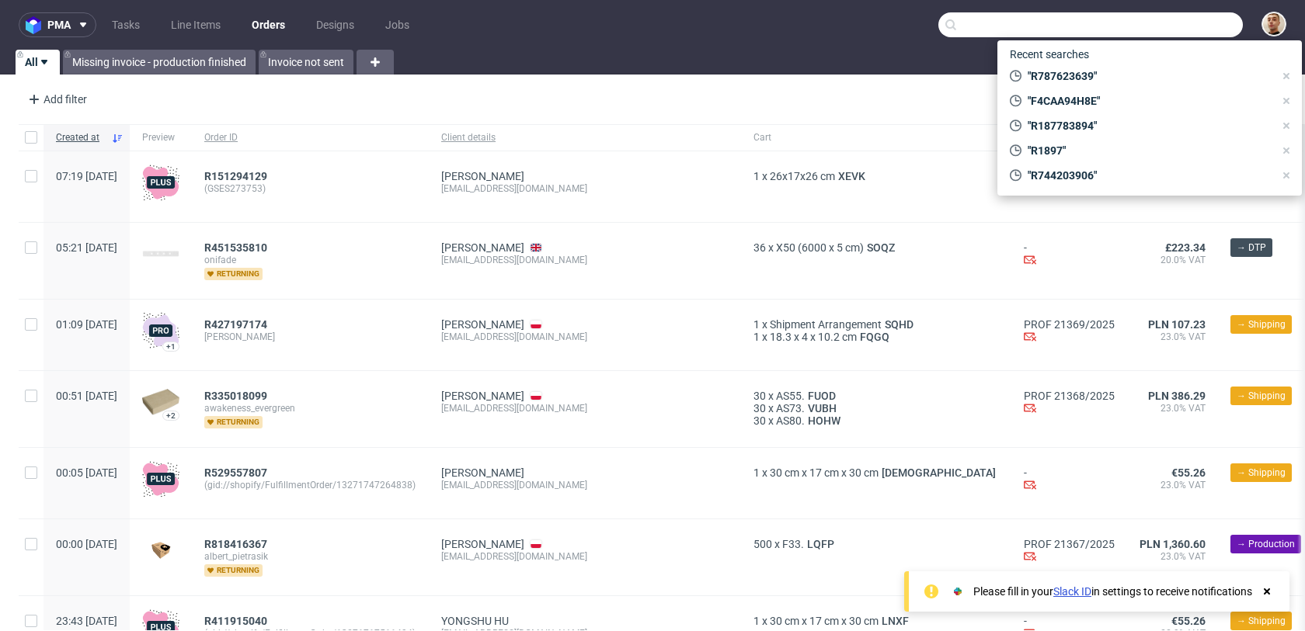
paste input "[EMAIL_ADDRESS][DOMAIN_NAME]"
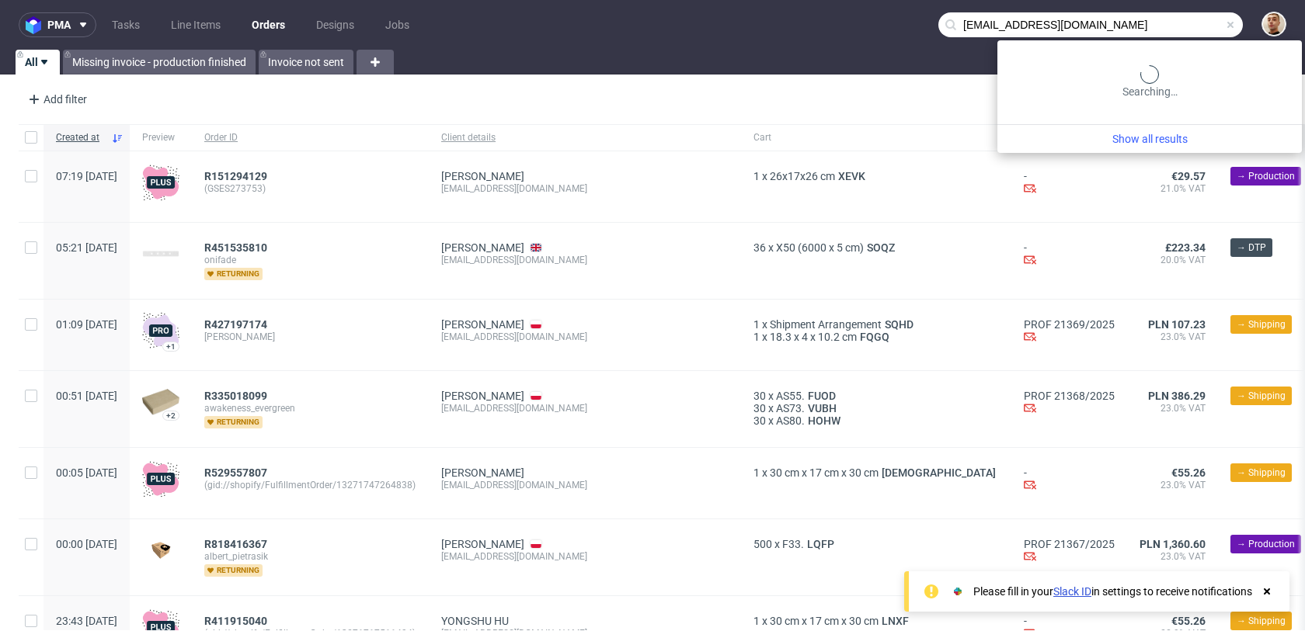
type input "[EMAIL_ADDRESS][DOMAIN_NAME]"
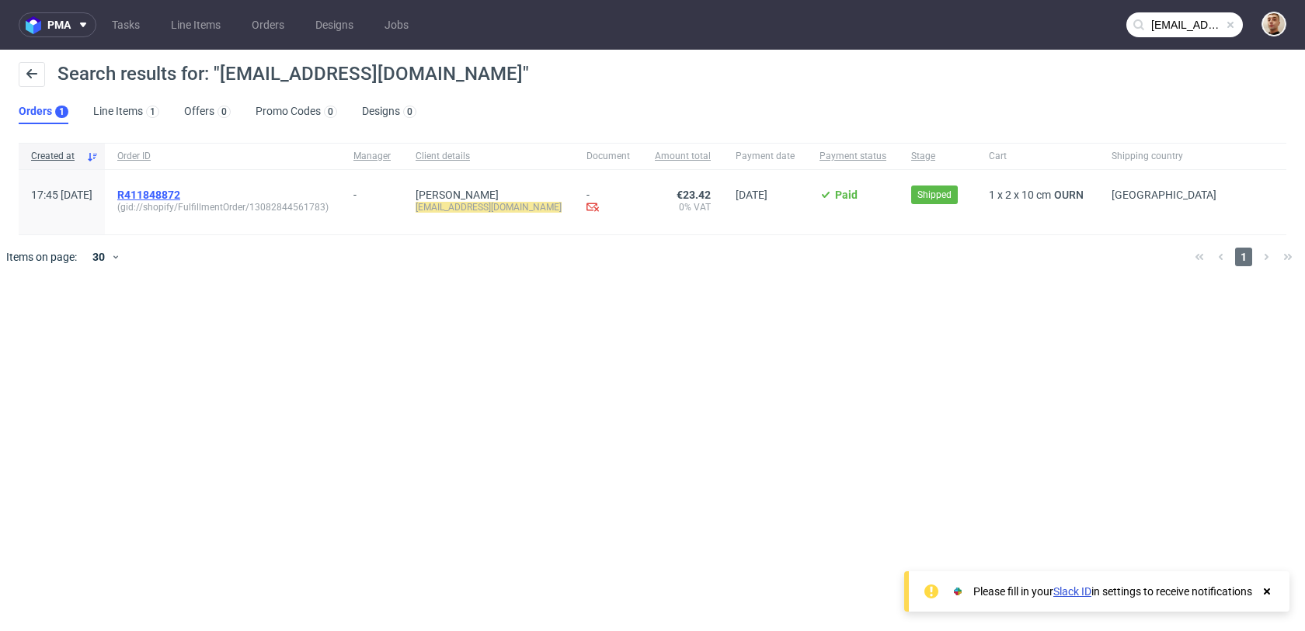
click at [180, 194] on span "R411848872" at bounding box center [148, 195] width 63 height 12
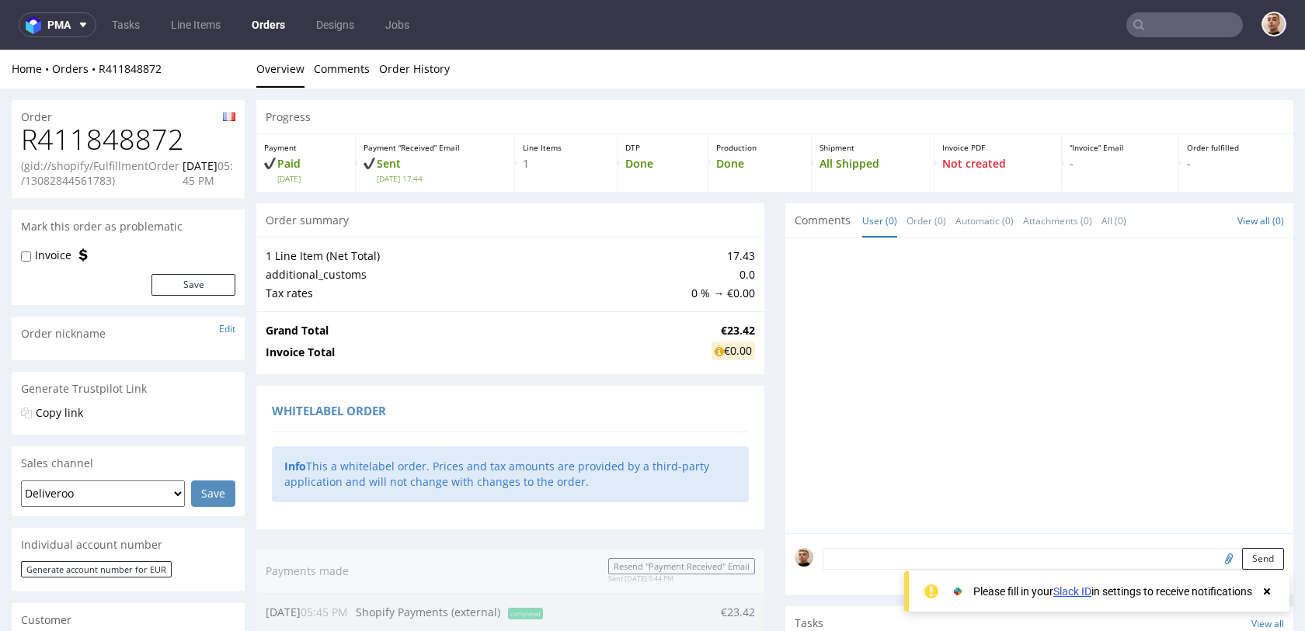
scroll to position [743, 0]
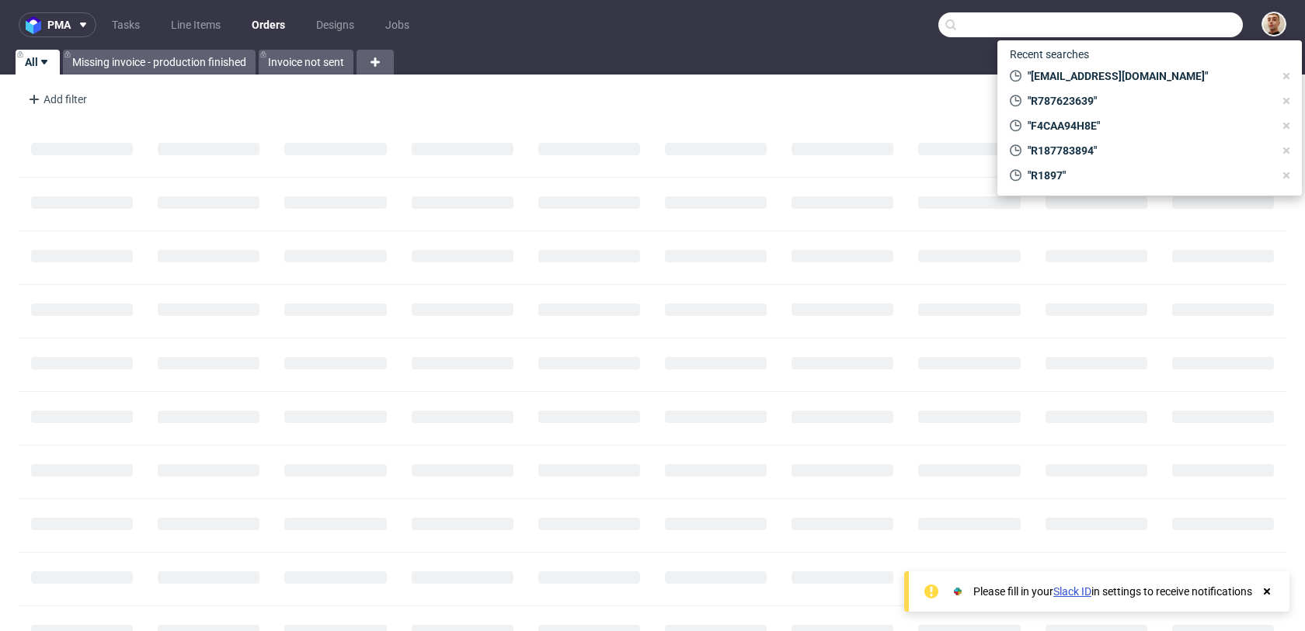
click at [1165, 19] on input "text" at bounding box center [1090, 24] width 304 height 25
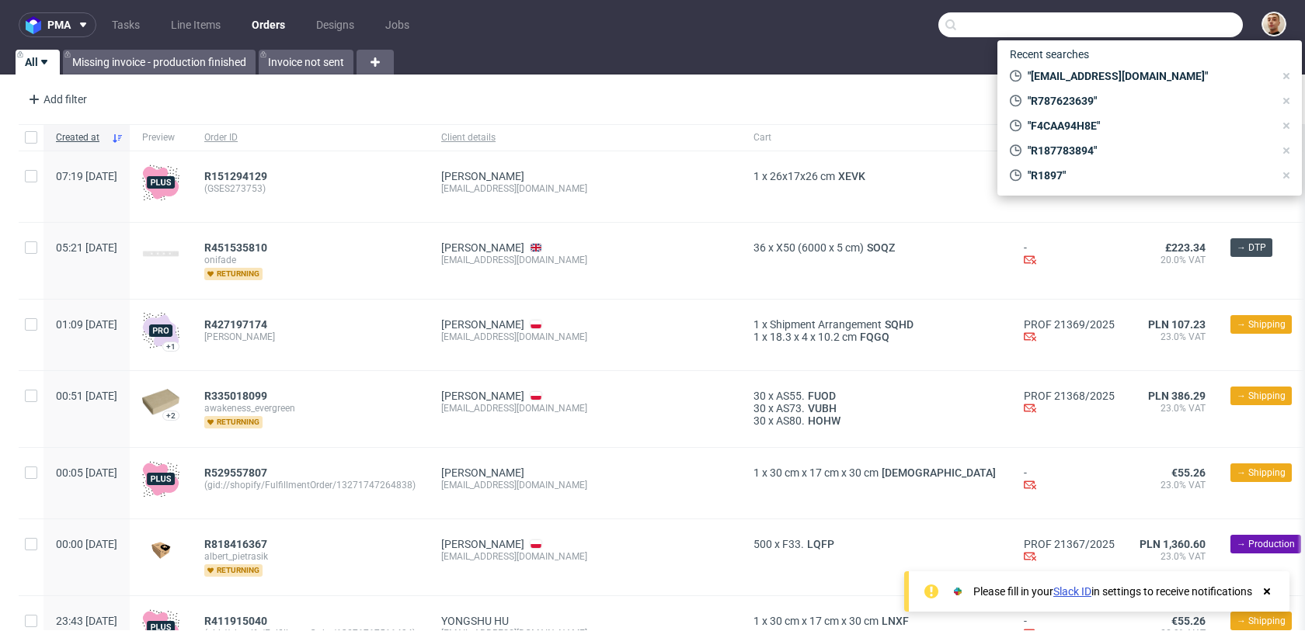
paste input "R335018099"
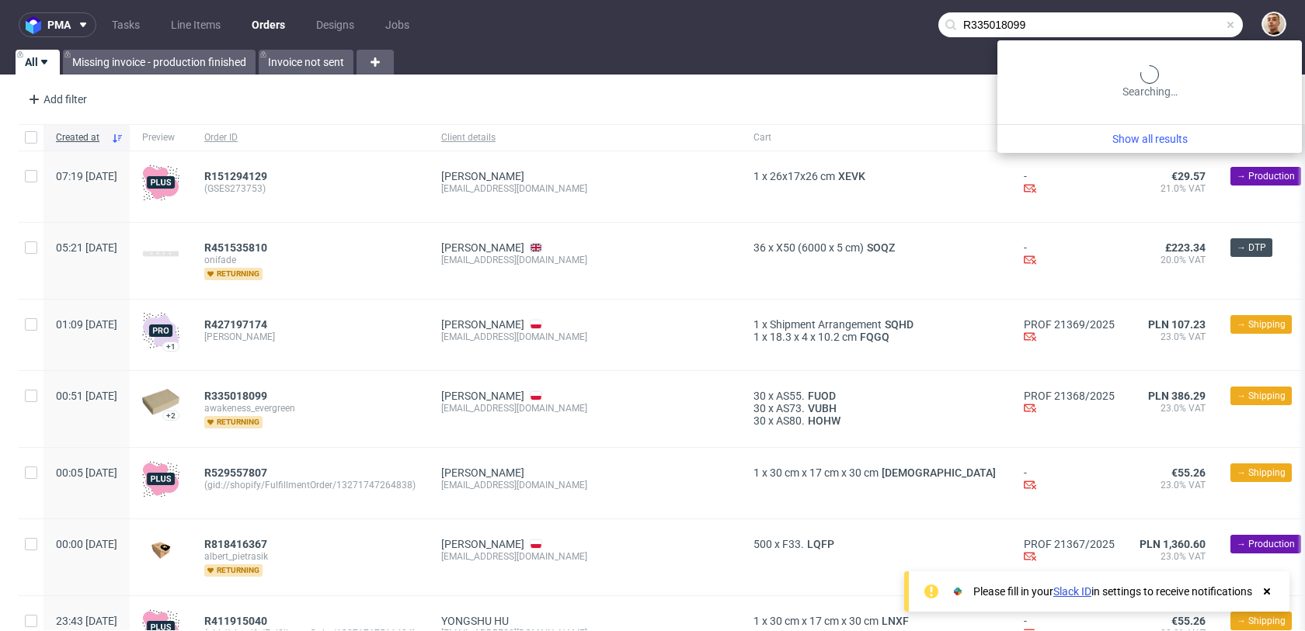
type input "R335018099"
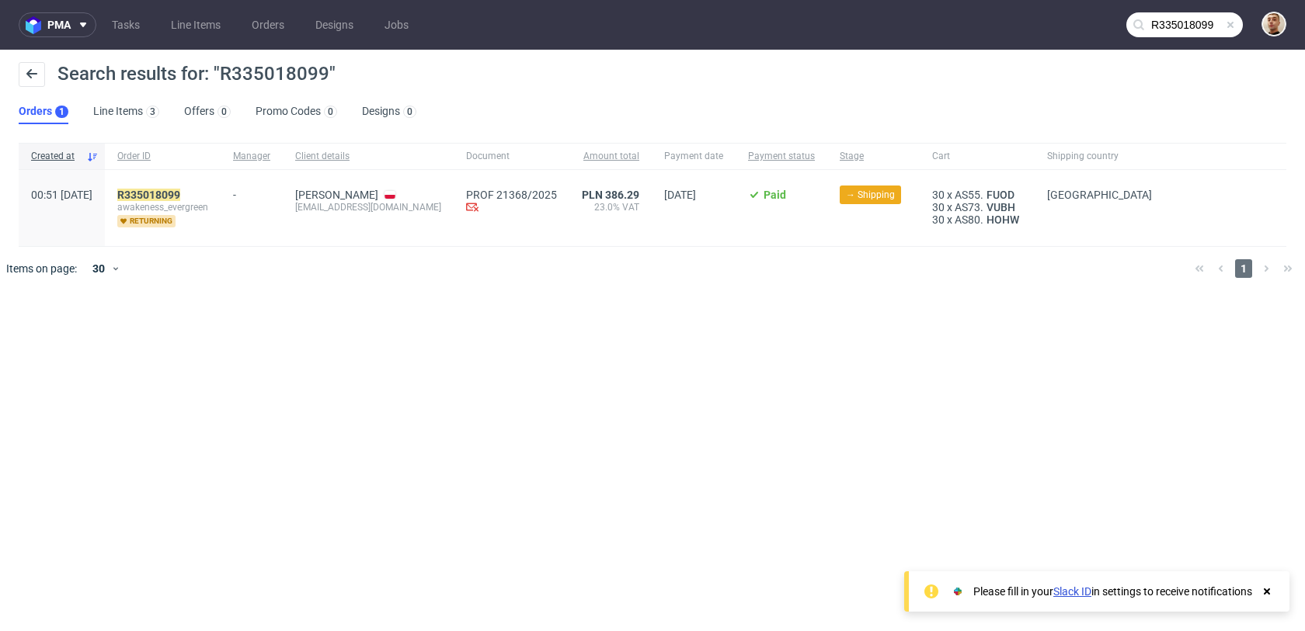
click at [217, 187] on div "R335018099 awakeness_evergreen returning" at bounding box center [163, 208] width 116 height 76
click at [180, 194] on mark "R335018099" at bounding box center [148, 195] width 63 height 12
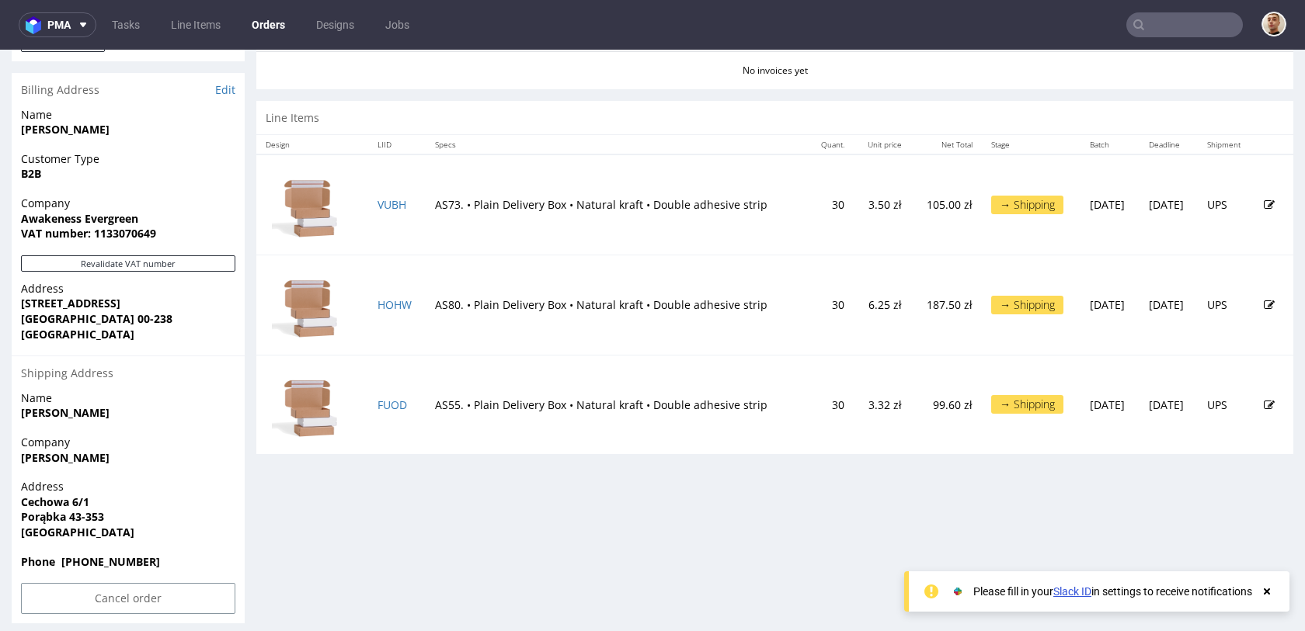
scroll to position [758, 0]
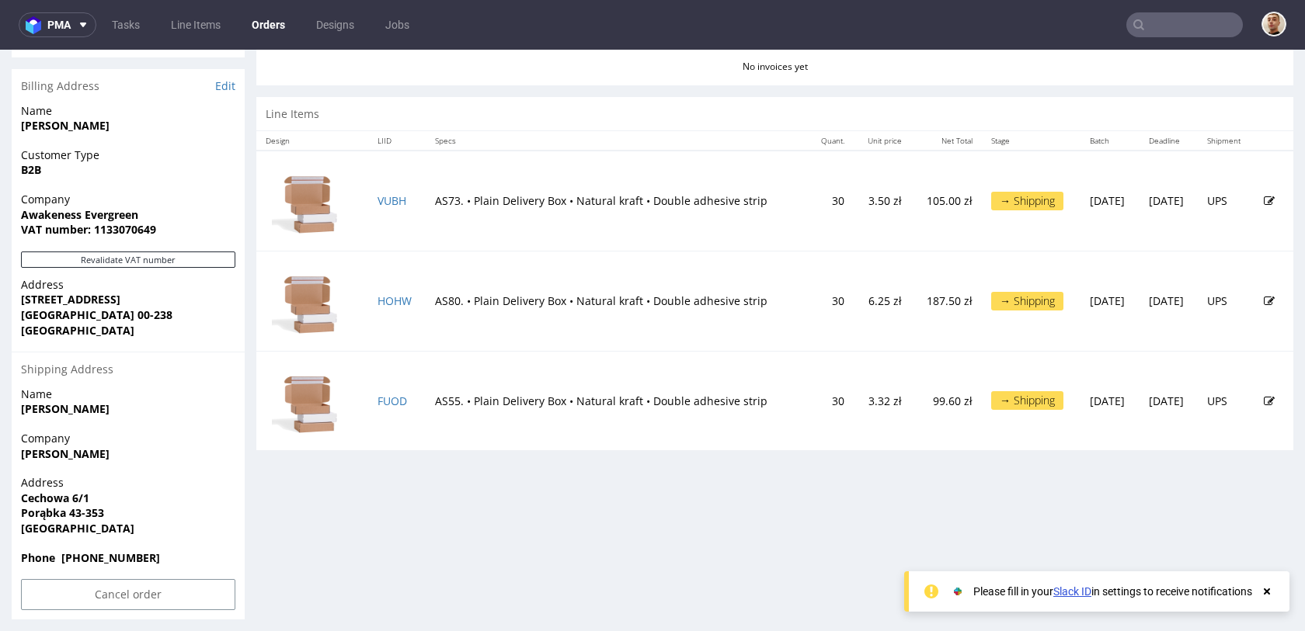
click at [463, 343] on td "AS80. • Plain Delivery Box • Natural kraft • Double adhesive strip" at bounding box center [617, 301] width 383 height 100
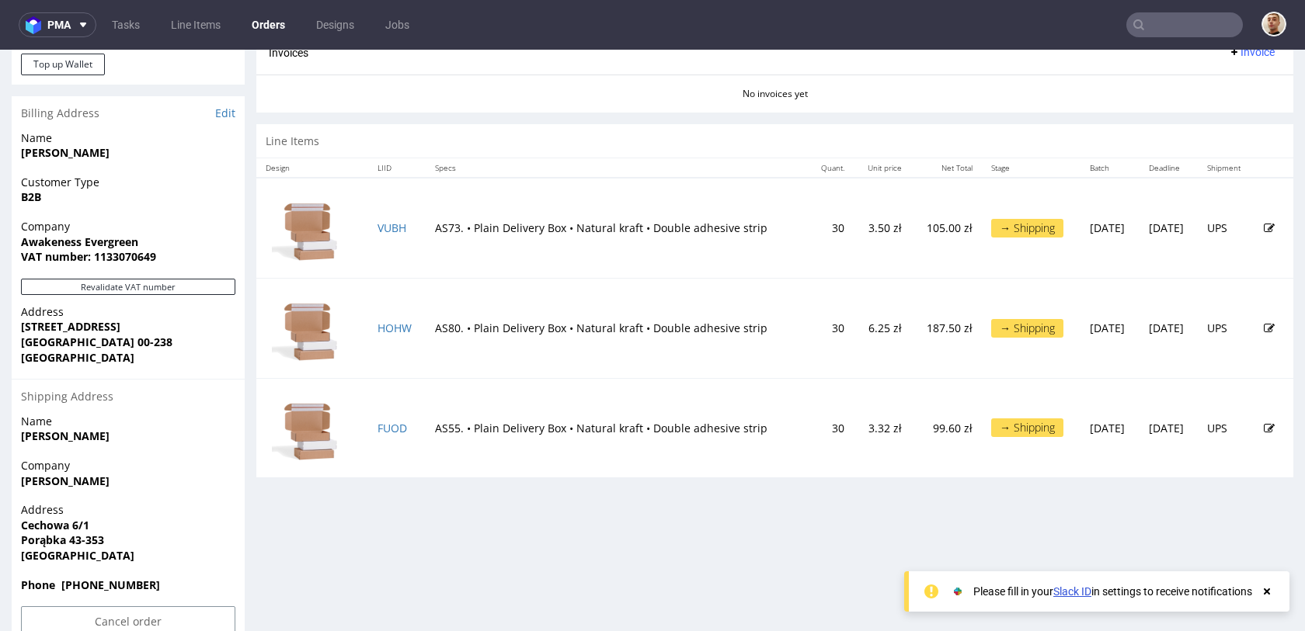
scroll to position [766, 0]
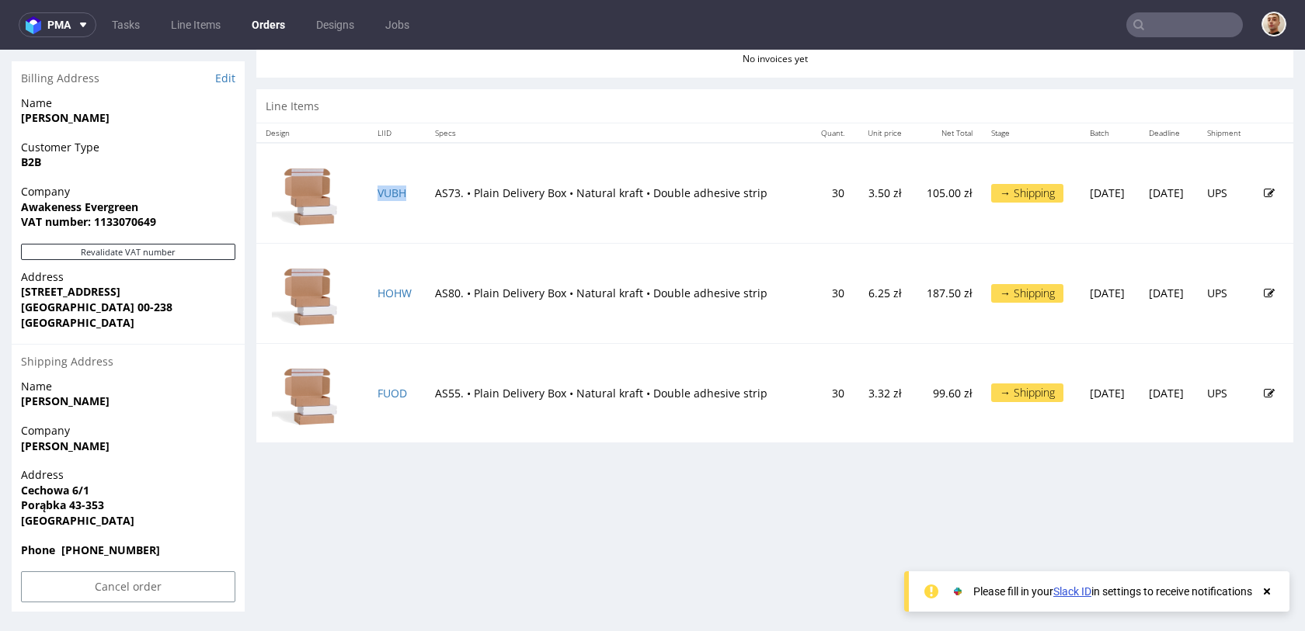
click at [401, 196] on td "VUBH" at bounding box center [396, 193] width 57 height 100
click at [393, 193] on link "VUBH" at bounding box center [391, 193] width 29 height 15
click at [389, 292] on link "HOHW" at bounding box center [394, 293] width 34 height 15
click at [392, 391] on link "FUOD" at bounding box center [392, 393] width 30 height 15
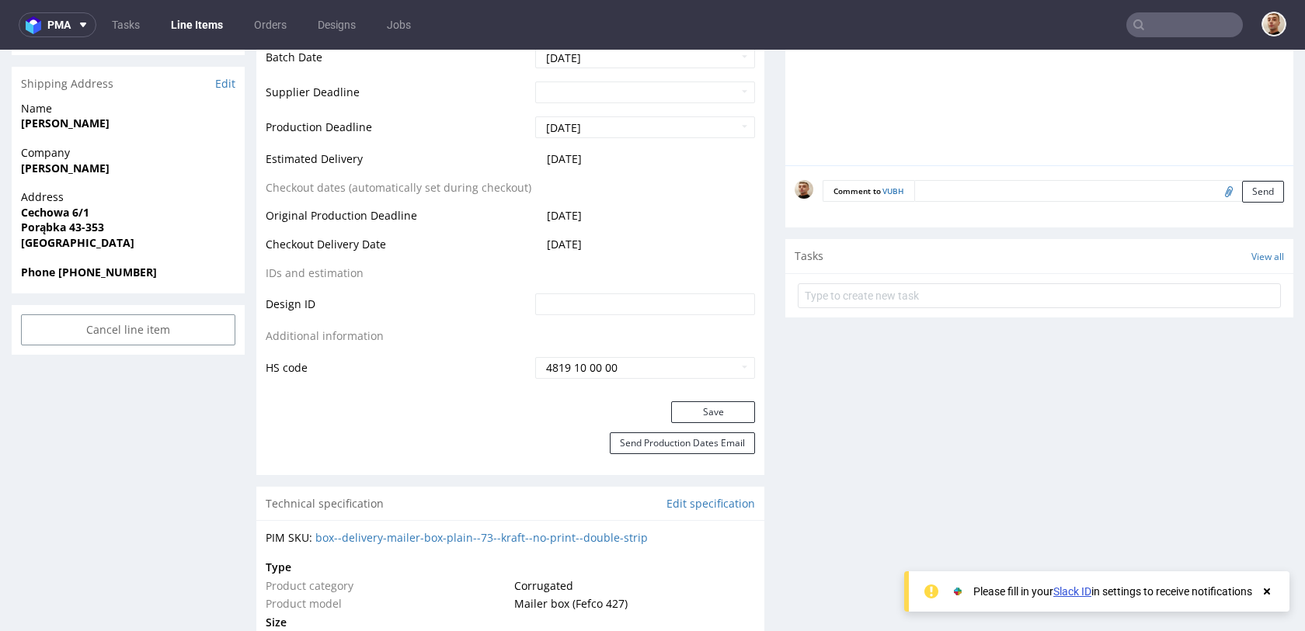
scroll to position [704, 0]
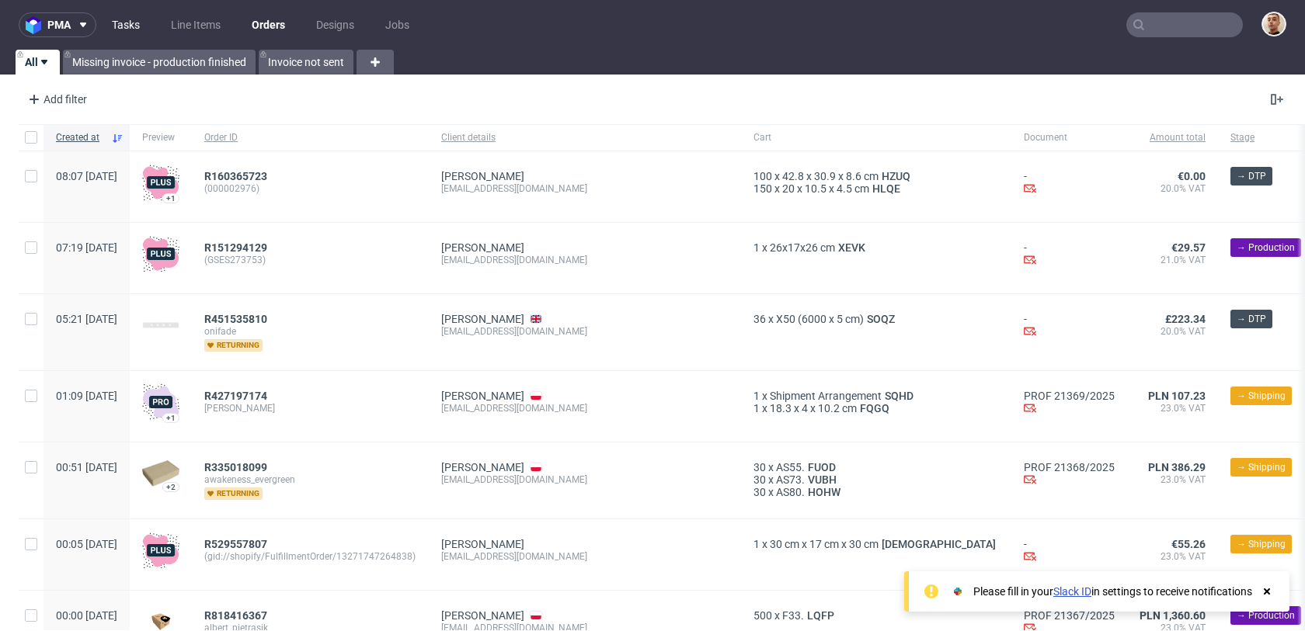
click at [140, 22] on link "Tasks" at bounding box center [126, 24] width 47 height 25
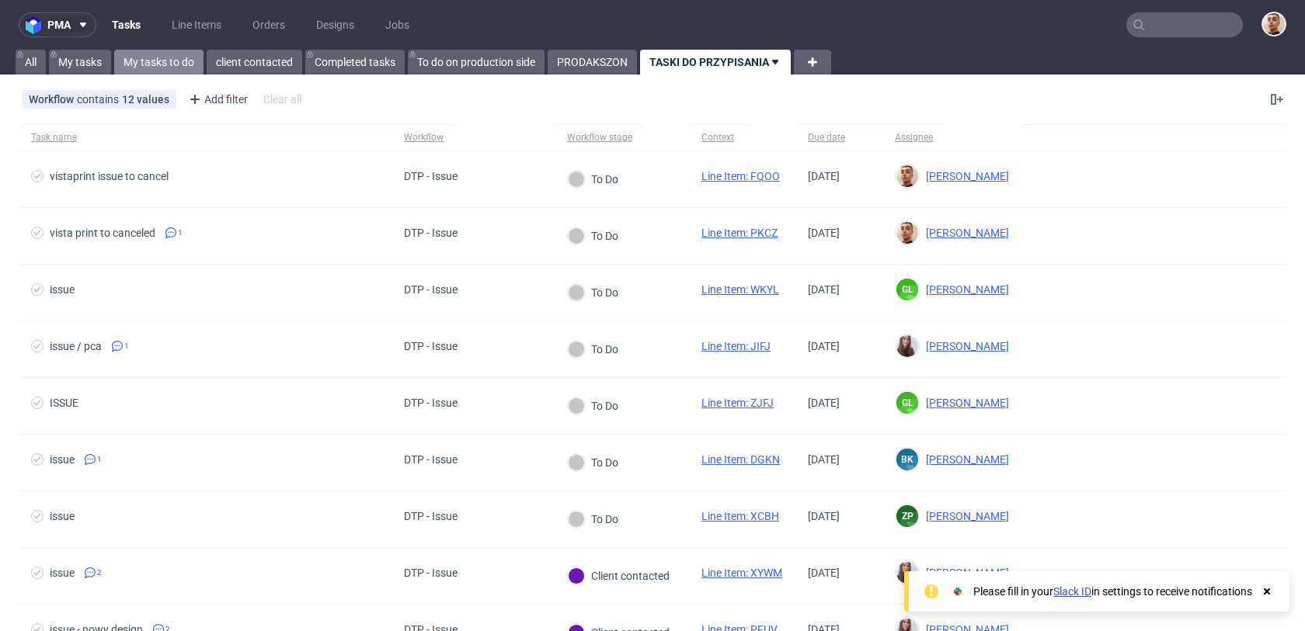
click at [193, 62] on link "My tasks to do" at bounding box center [158, 62] width 89 height 25
